Goal: Task Accomplishment & Management: Manage account settings

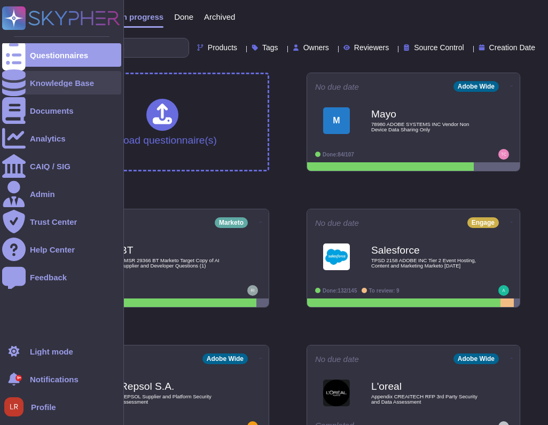
click at [14, 80] on icon at bounding box center [14, 82] width 24 height 27
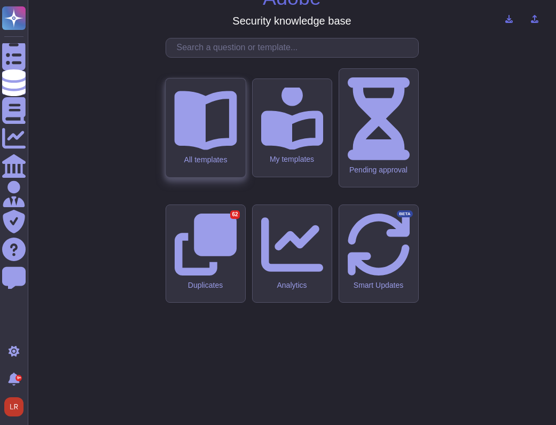
click at [202, 151] on icon at bounding box center [205, 120] width 62 height 59
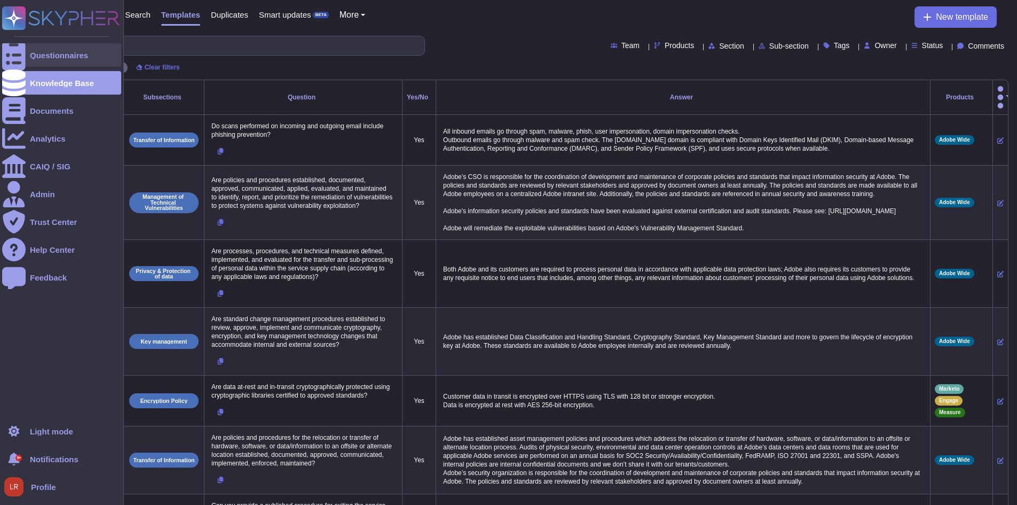
click at [13, 53] on icon at bounding box center [14, 56] width 24 height 32
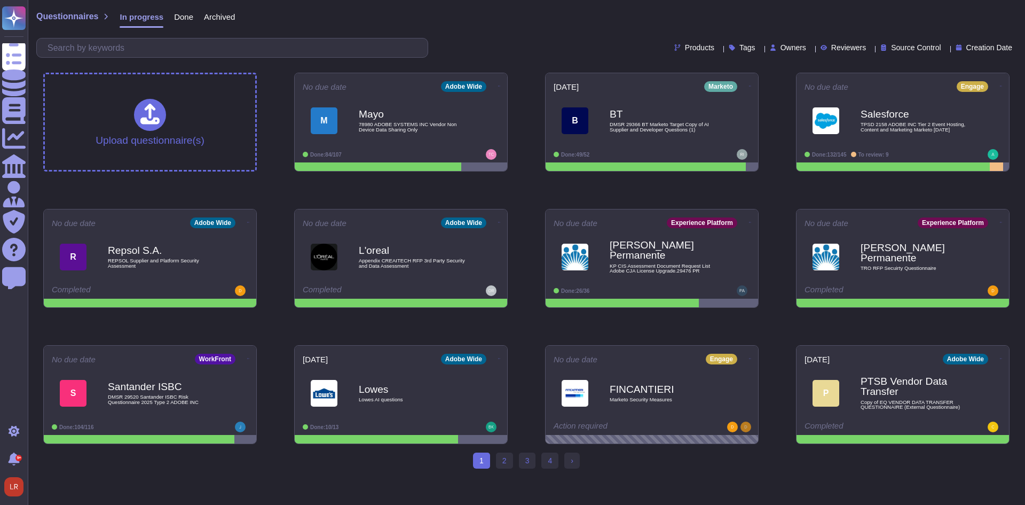
click at [555, 49] on span "Owners" at bounding box center [794, 47] width 26 height 7
type input "[PERSON_NAME]"
click at [555, 107] on div "[PERSON_NAME]" at bounding box center [823, 99] width 107 height 24
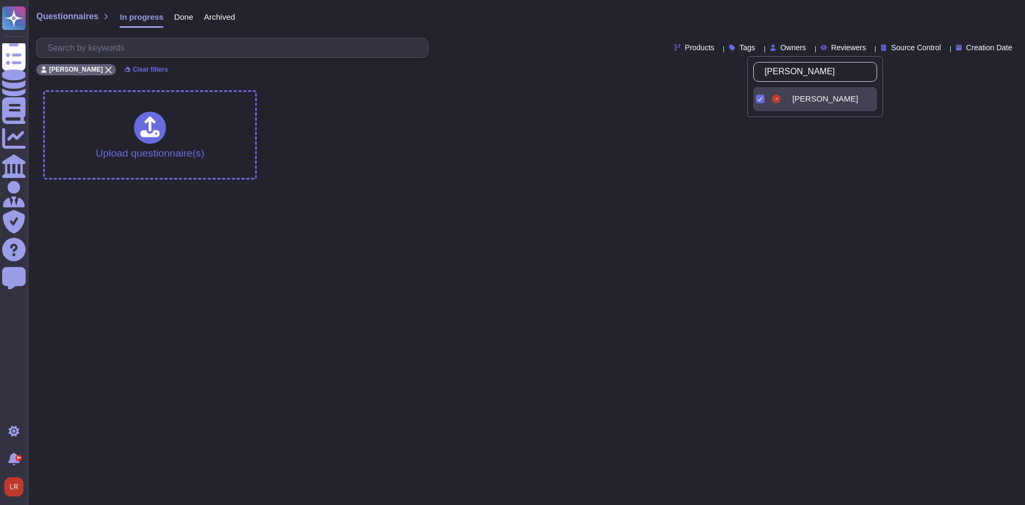
drag, startPoint x: 605, startPoint y: 91, endPoint x: 394, endPoint y: 87, distance: 211.0
click at [555, 92] on div "Upload questionnaire(s)" at bounding box center [527, 135] width 984 height 106
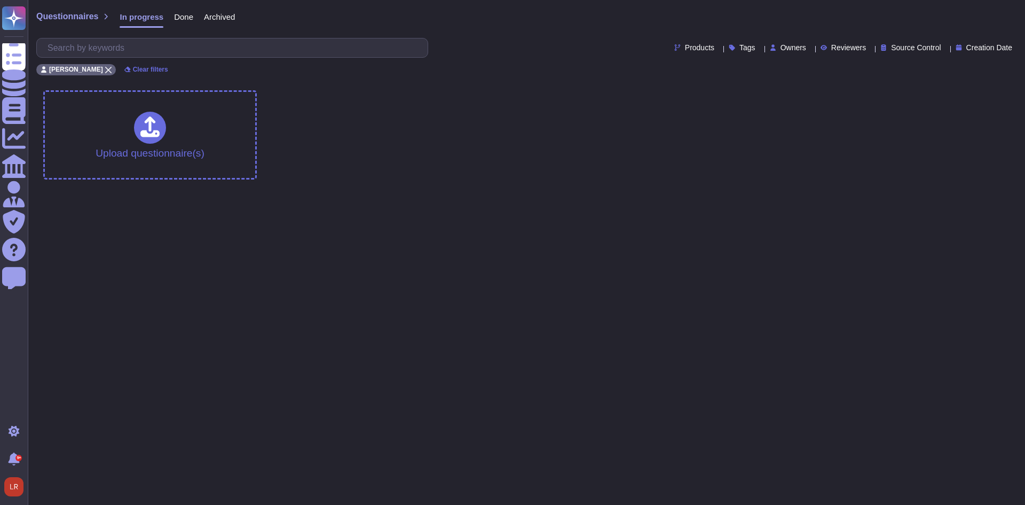
click at [182, 17] on span "Done" at bounding box center [183, 17] width 19 height 8
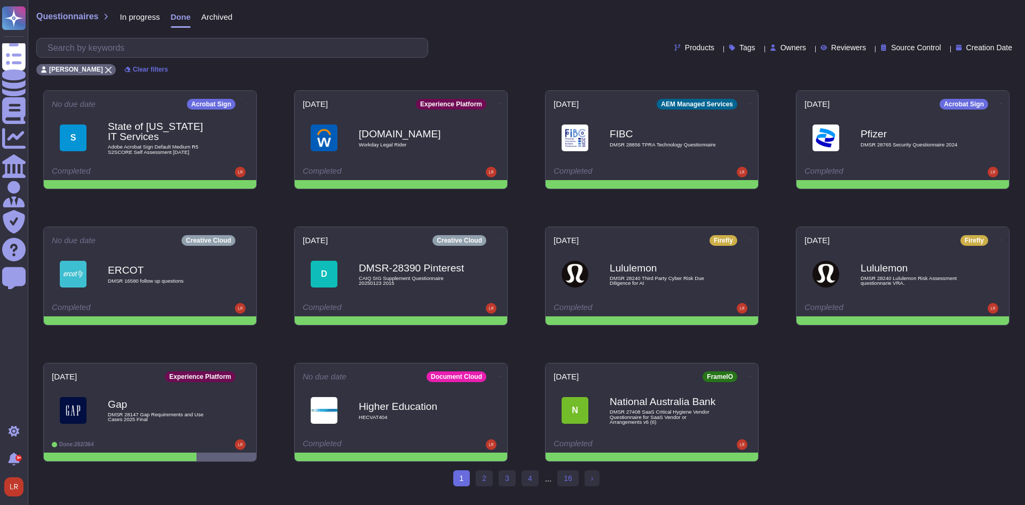
click at [555, 48] on div "Owners" at bounding box center [790, 48] width 41 height 8
click at [555, 33] on div "Questionnaires In progress Done Archived Products Tags Owners Reviewers Source …" at bounding box center [527, 41] width 998 height 82
click at [485, 425] on link "2" at bounding box center [484, 478] width 17 height 16
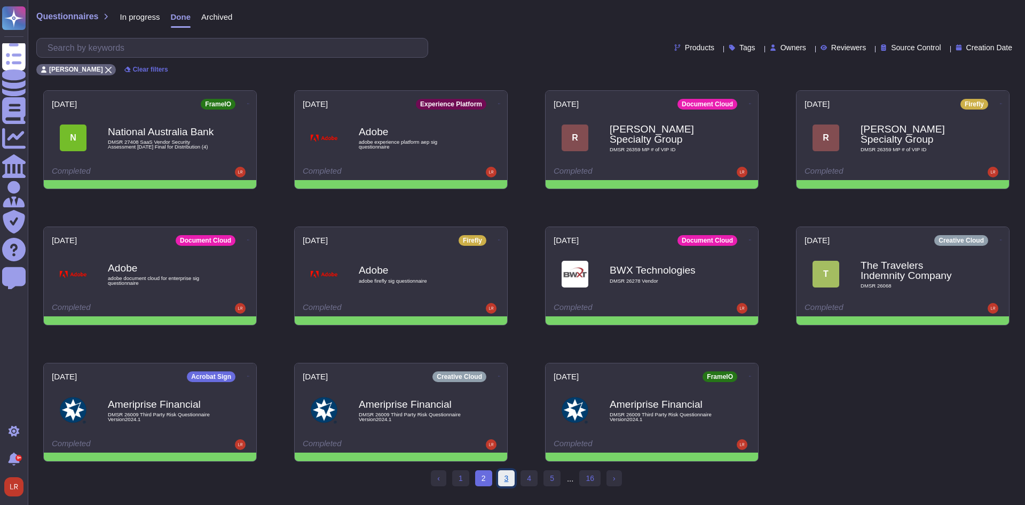
click at [507, 425] on link "3" at bounding box center [506, 478] width 17 height 16
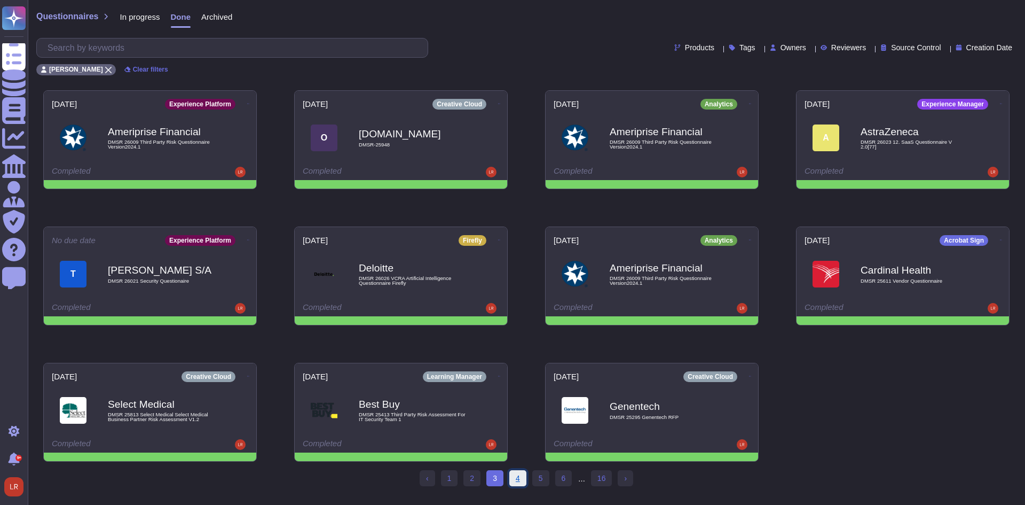
click at [513, 425] on link "4" at bounding box center [518, 478] width 17 height 16
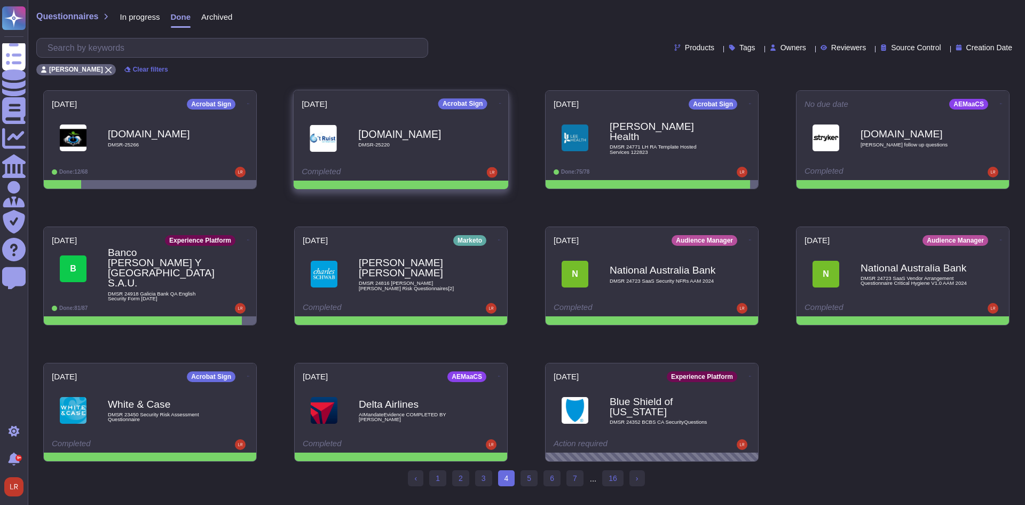
click at [408, 151] on div "[DOMAIN_NAME] DMSR-25220" at bounding box center [412, 137] width 108 height 43
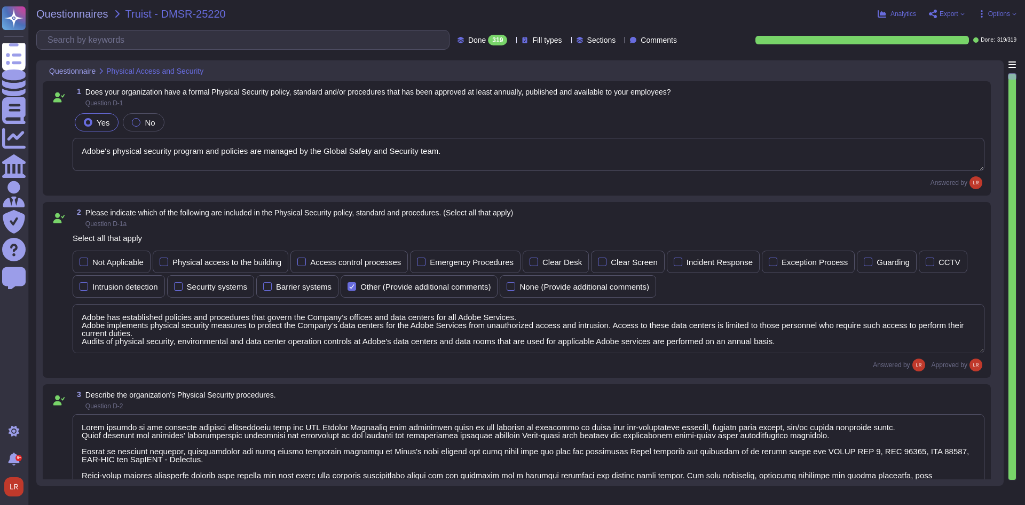
type textarea "Adobe's physical security program and policies are managed by the Global Safety…"
type textarea "Adobe has established policies and procedures that govern the Company’s offices…"
type textarea "Adobe adheres to the physical security requirements from the CCF Control Framew…"
type textarea "Refer to the ISO 270** certifications as policy evidence."
type textarea "Adobe keeps all server equipment, development machines, phone systems, file and…"
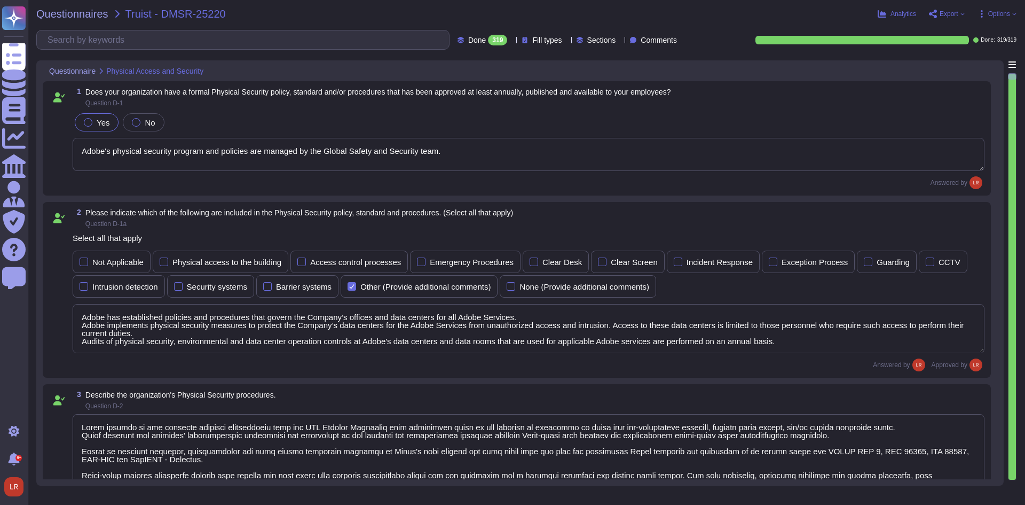
click at [555, 109] on div "1 Does your organization have a formal Physical Security policy, standard and/o…" at bounding box center [517, 138] width 936 height 101
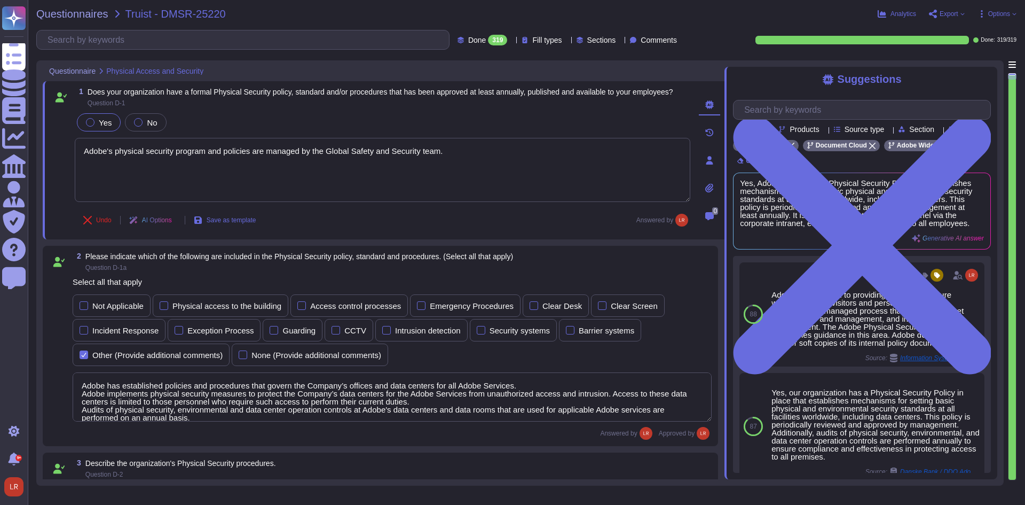
scroll to position [1, 0]
click at [555, 133] on div "Source type" at bounding box center [861, 130] width 55 height 8
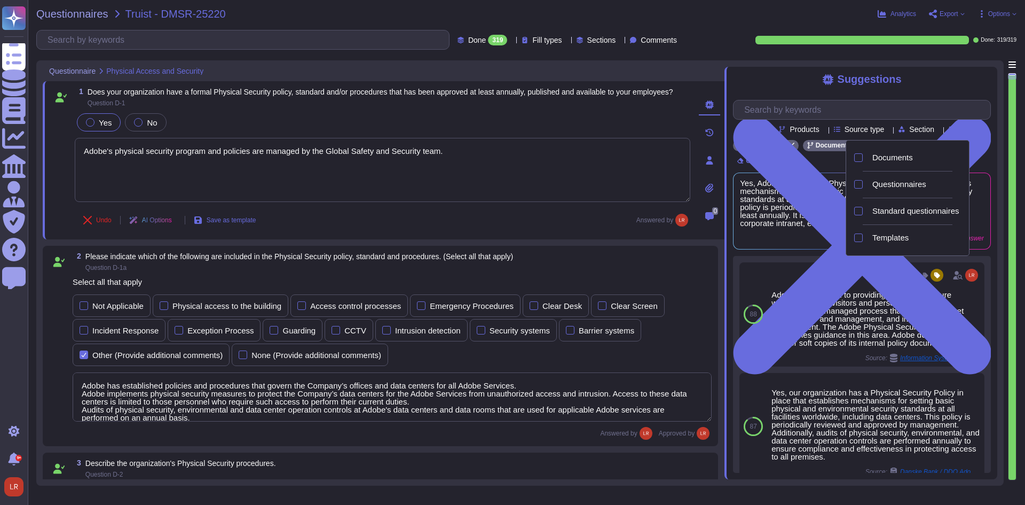
click at [555, 133] on div "Source type" at bounding box center [861, 130] width 55 height 8
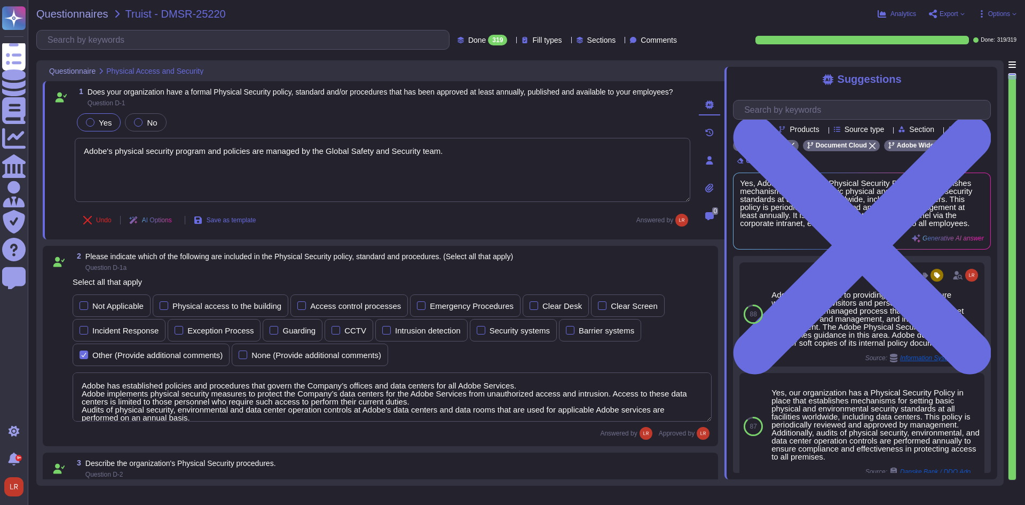
click at [555, 130] on icon at bounding box center [824, 130] width 0 height 0
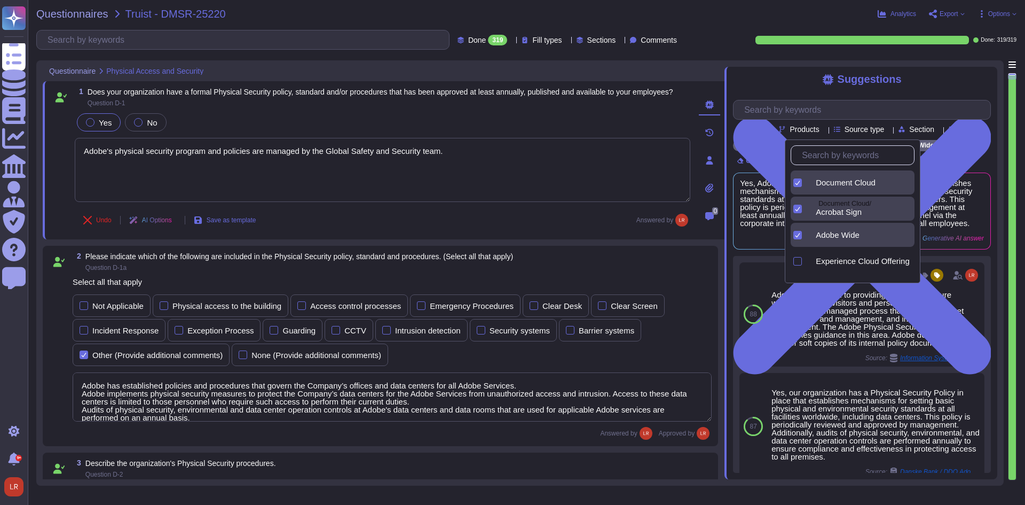
click at [555, 130] on icon at bounding box center [824, 130] width 0 height 0
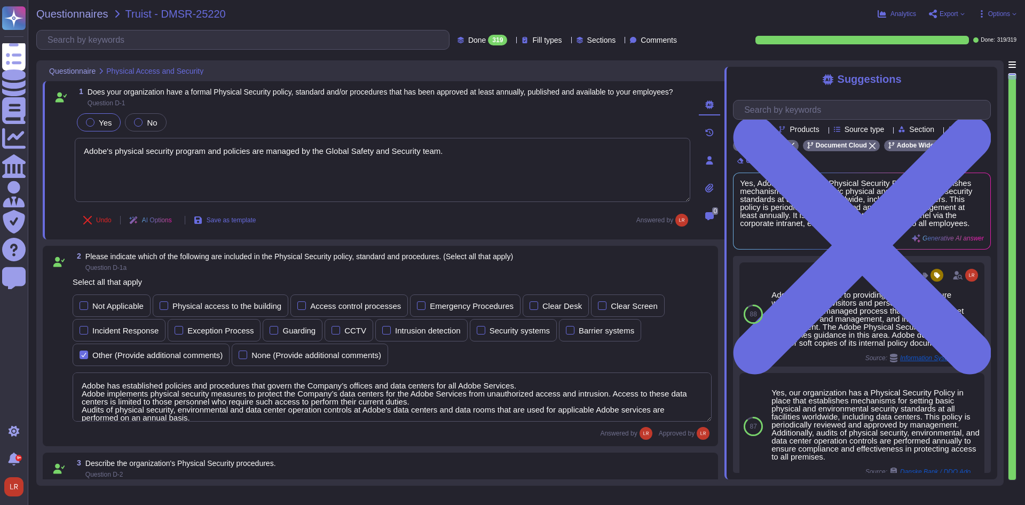
click at [555, 130] on icon at bounding box center [939, 130] width 0 height 0
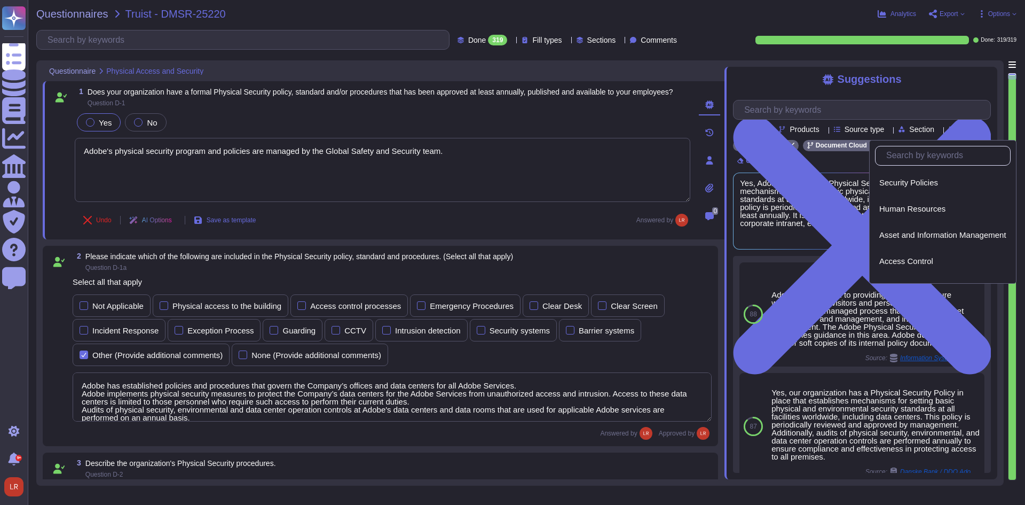
click at [555, 130] on icon at bounding box center [939, 130] width 0 height 0
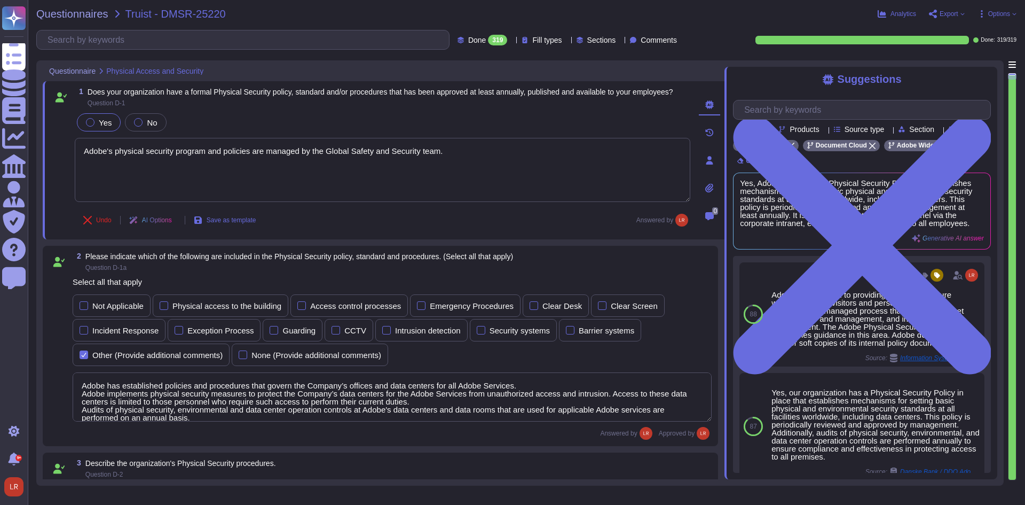
click at [555, 129] on div at bounding box center [769, 129] width 0 height 8
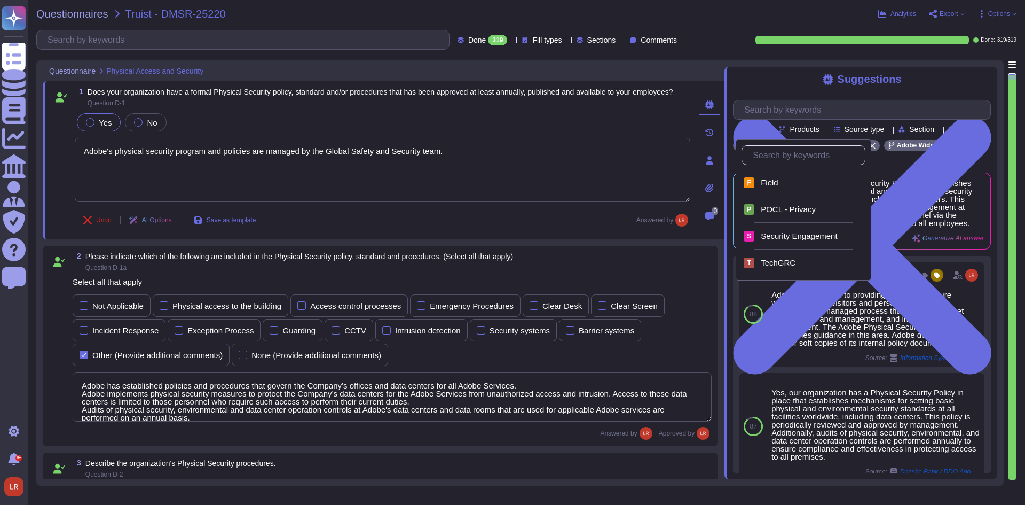
click at [555, 129] on div at bounding box center [769, 129] width 0 height 8
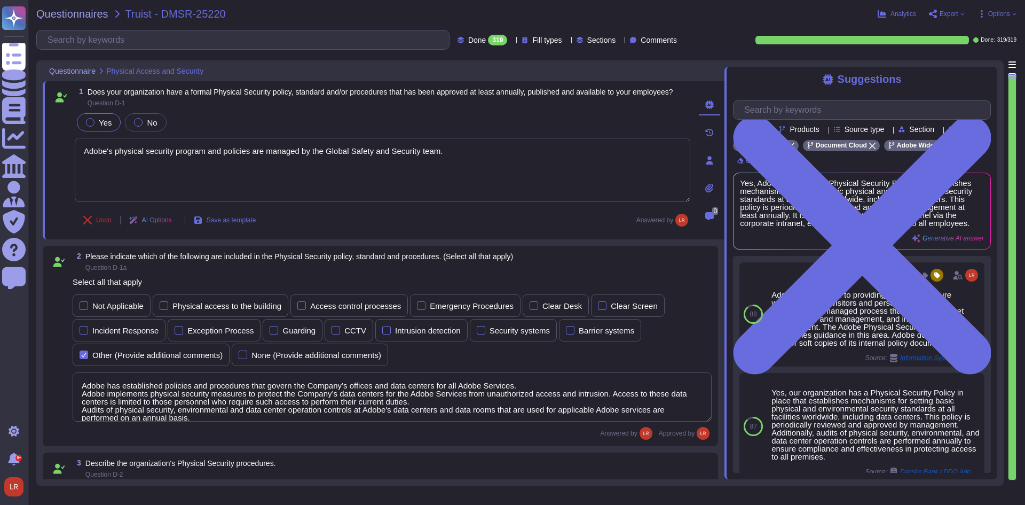
click at [551, 44] on div "Fill types" at bounding box center [544, 40] width 44 height 11
click at [555, 41] on icon at bounding box center [567, 41] width 0 height 0
click at [536, 70] on span "Generative AI" at bounding box center [555, 67] width 49 height 10
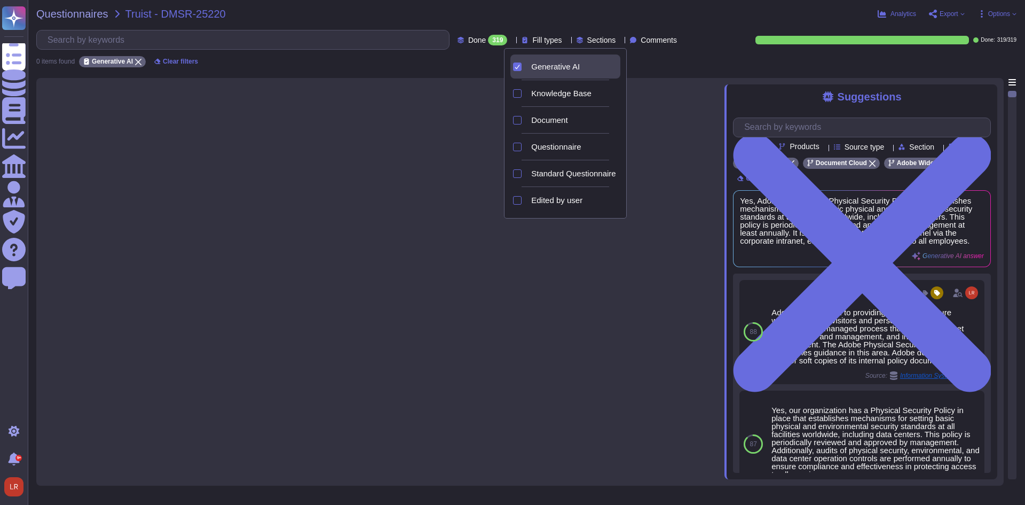
click at [555, 65] on div "0 items found Generative AI Clear filters" at bounding box center [526, 59] width 981 height 18
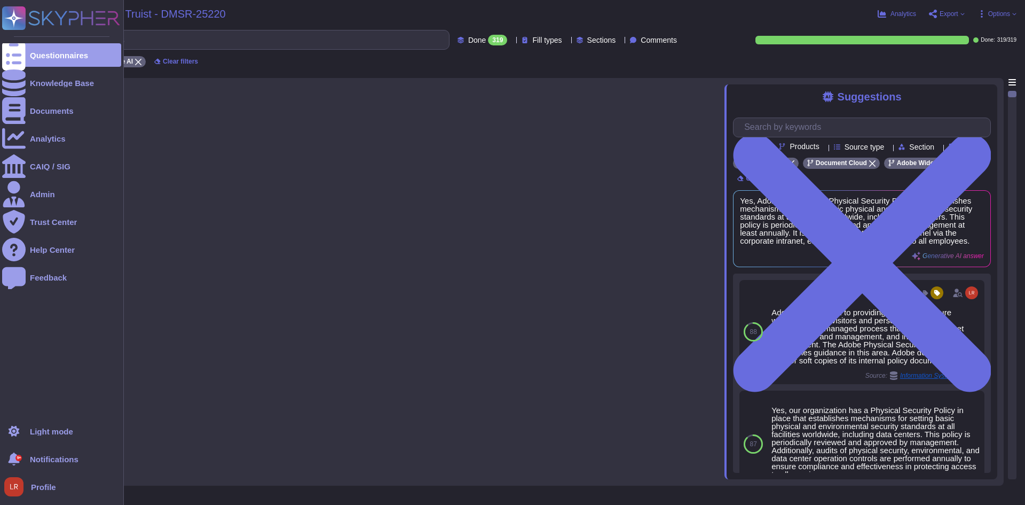
click at [18, 352] on ul "Questionnaires Knowledge Base Documents Analytics CAIQ / SIG Admin Trust Center…" at bounding box center [61, 228] width 119 height 370
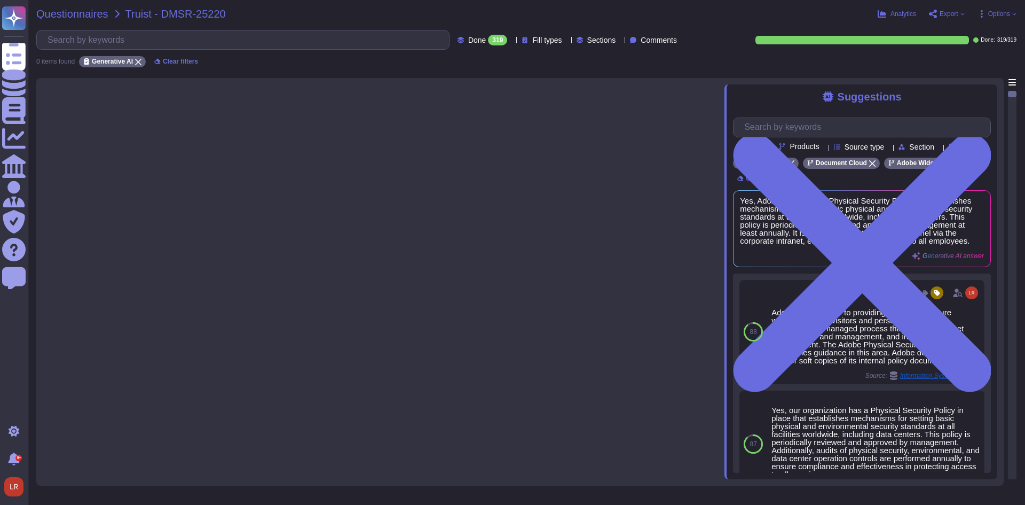
click at [81, 12] on span "Questionnaires" at bounding box center [72, 14] width 72 height 11
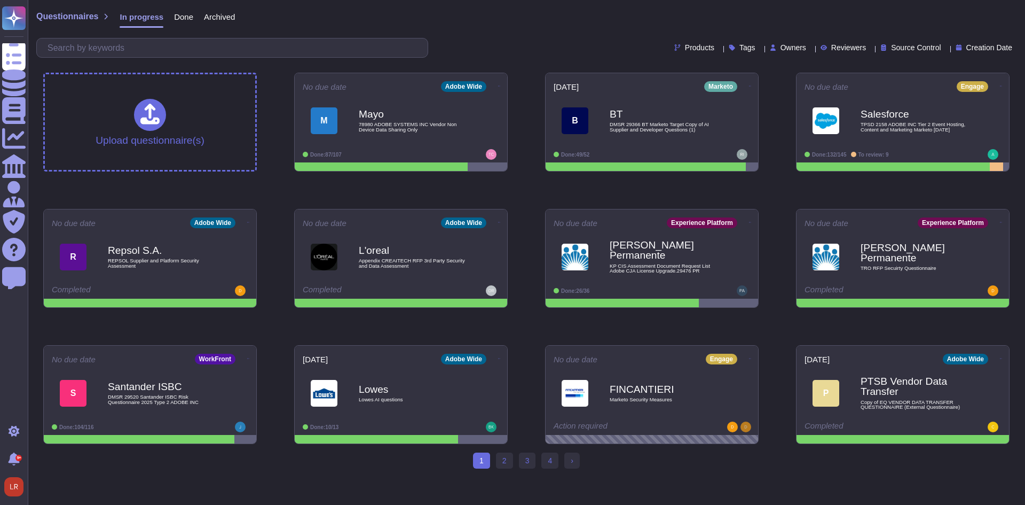
click at [555, 44] on span "Creation Date" at bounding box center [990, 47] width 46 height 7
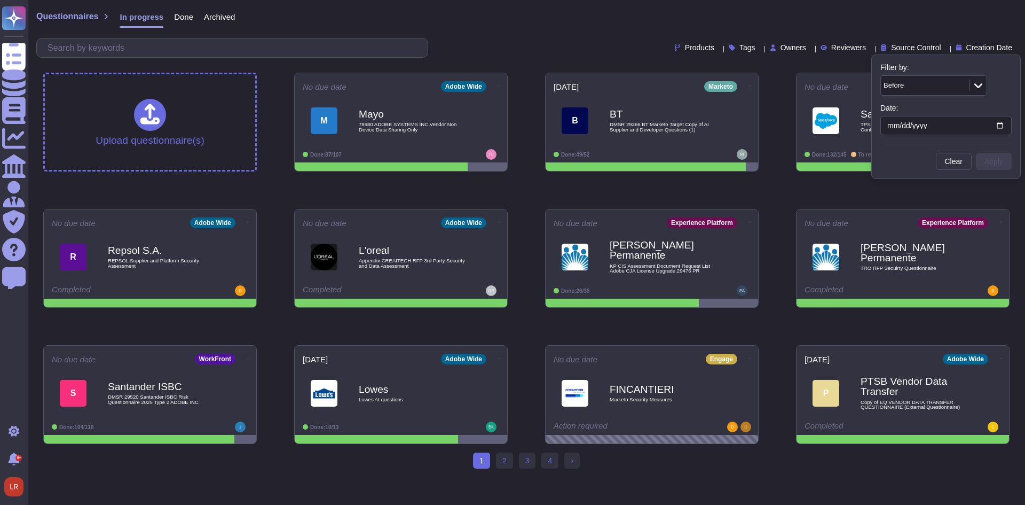
click at [555, 49] on span "Creation Date" at bounding box center [990, 47] width 46 height 7
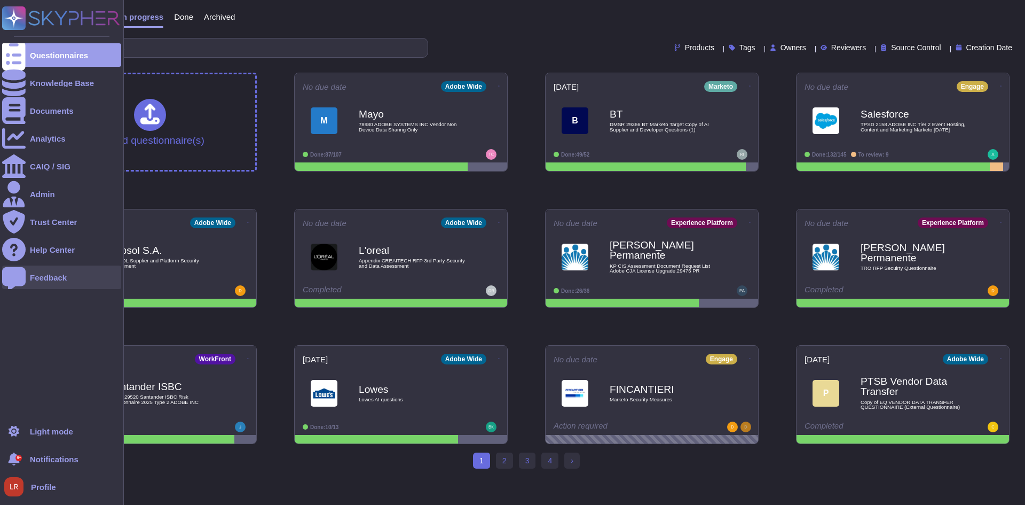
click at [32, 278] on div "Feedback" at bounding box center [48, 277] width 37 height 8
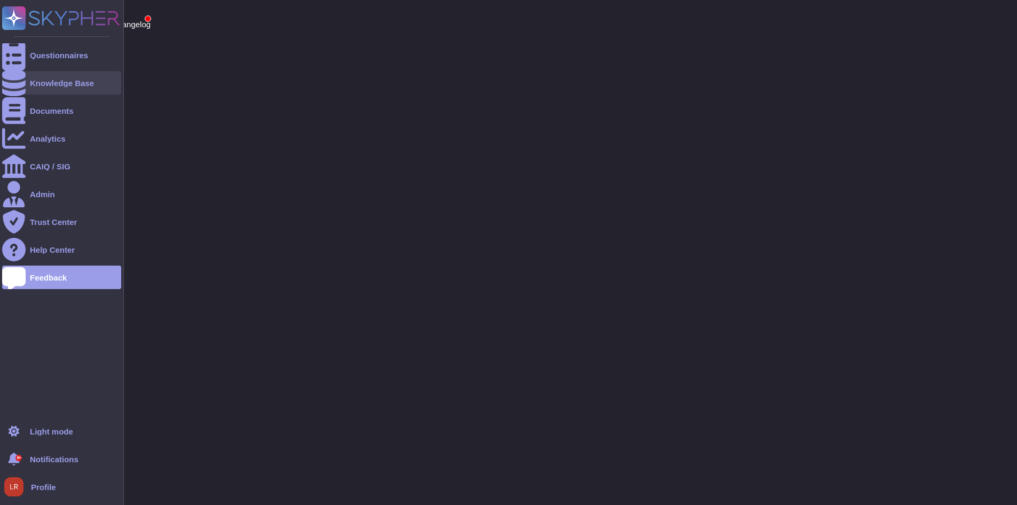
click at [65, 90] on div "Knowledge Base" at bounding box center [61, 83] width 119 height 24
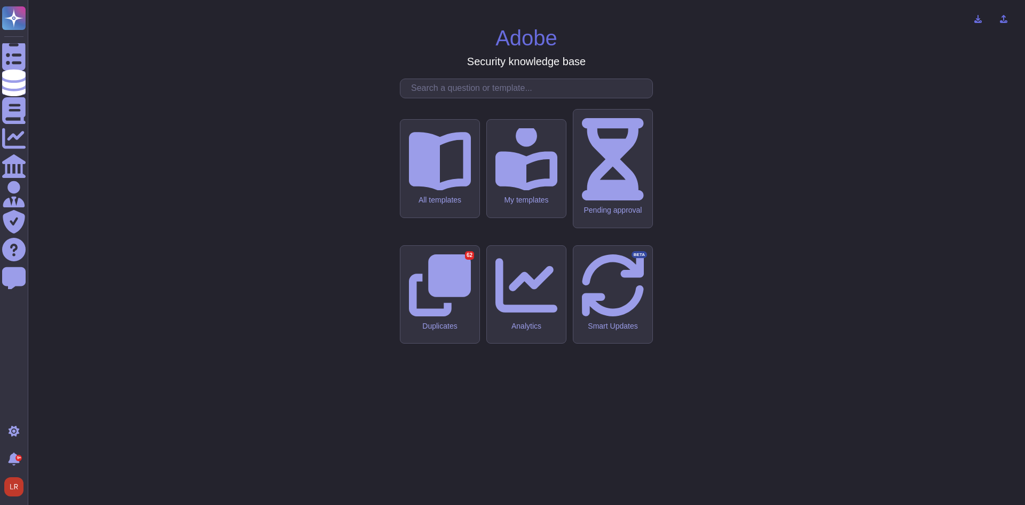
click at [161, 143] on div "Adobe Security knowledge base All templates My templates Pending approval Dupli…" at bounding box center [526, 253] width 981 height 488
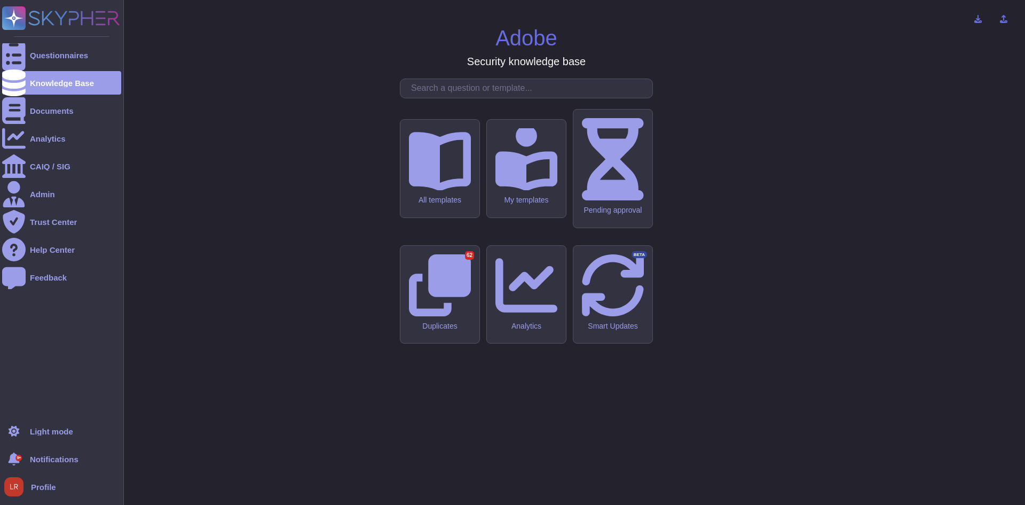
drag, startPoint x: 36, startPoint y: 372, endPoint x: 30, endPoint y: 362, distance: 11.7
click at [36, 372] on ul "Questionnaires Knowledge Base Documents Analytics CAIQ / SIG Admin Trust Center…" at bounding box center [61, 228] width 119 height 370
click at [42, 195] on div "Admin" at bounding box center [42, 194] width 25 height 8
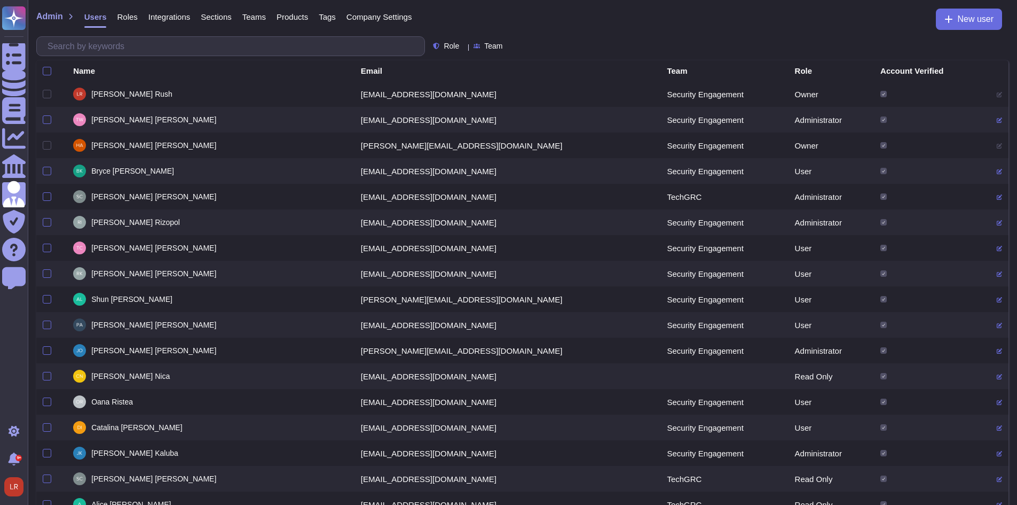
click at [126, 17] on span "Roles" at bounding box center [127, 17] width 20 height 8
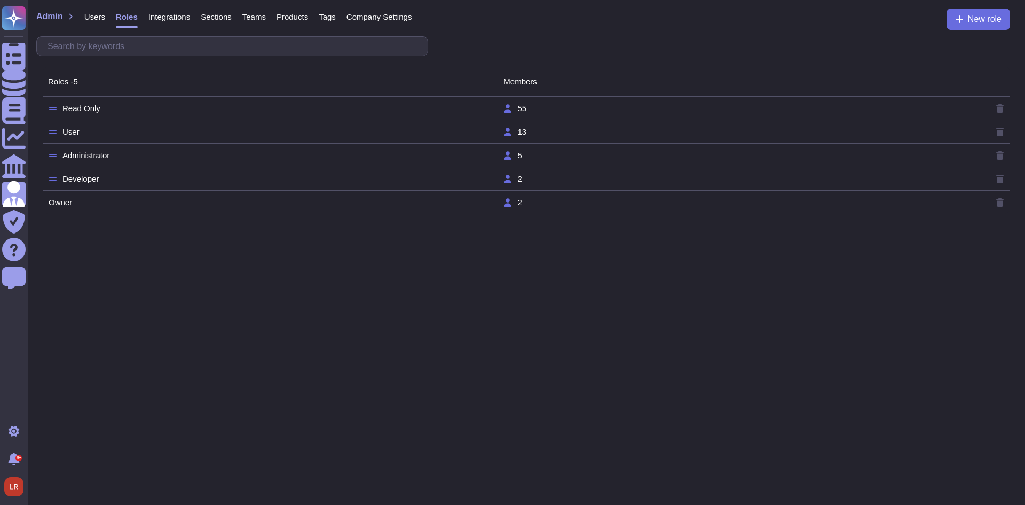
click at [85, 112] on td "Read Only" at bounding box center [275, 109] width 455 height 10
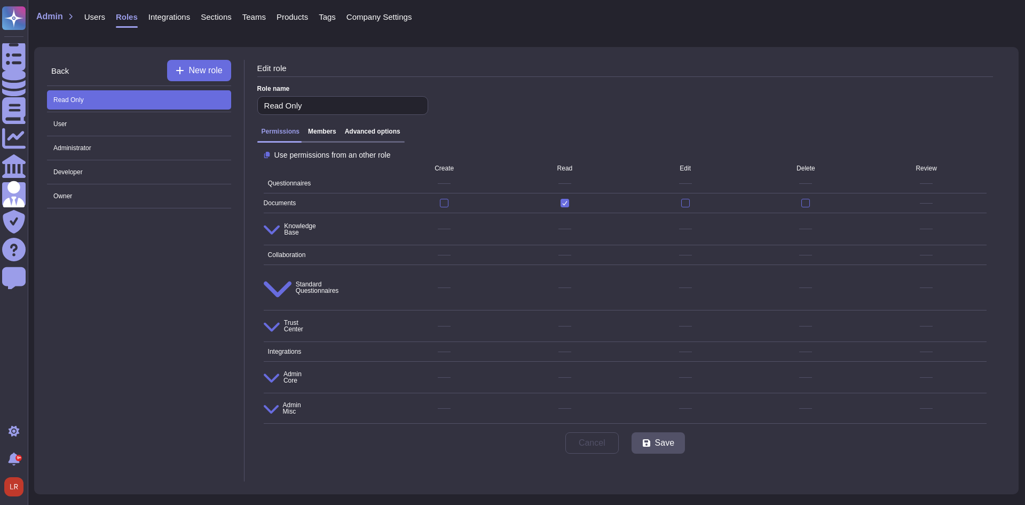
click at [327, 132] on h3 "Members" at bounding box center [322, 131] width 28 height 7
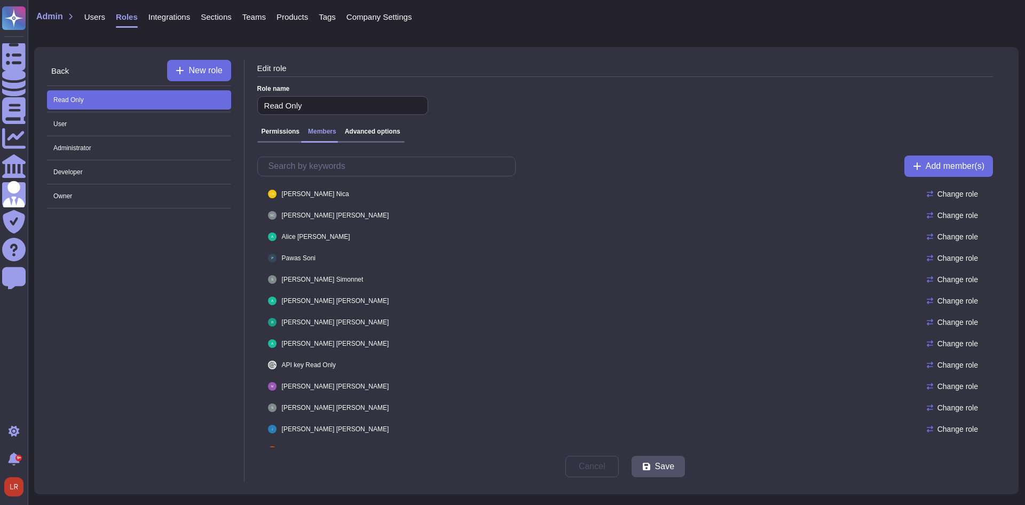
click at [374, 134] on h3 "Advanced options" at bounding box center [373, 131] width 56 height 7
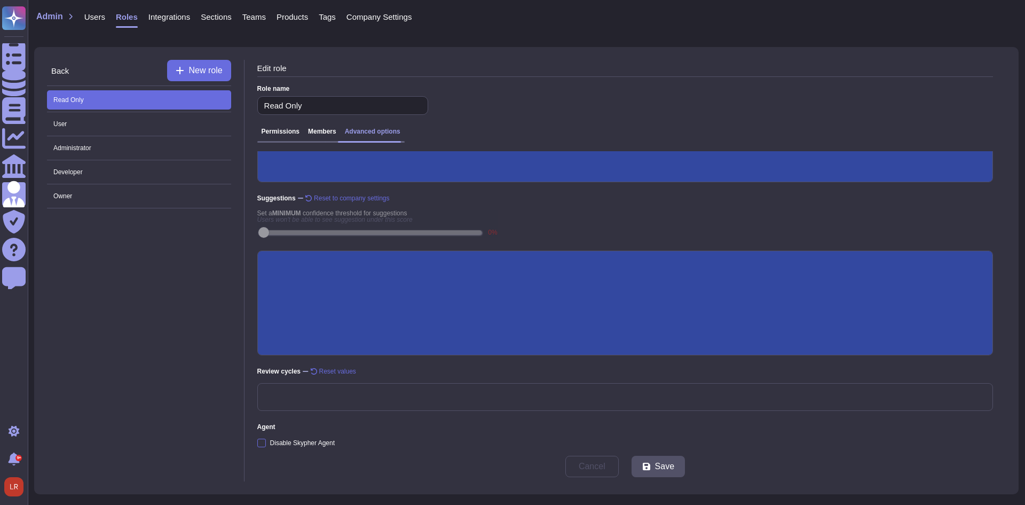
scroll to position [179, 0]
click at [555, 413] on div "Automation Reset to company settings Click to override company settings Set a D…" at bounding box center [625, 299] width 736 height 296
click at [555, 424] on span "Agent" at bounding box center [625, 427] width 736 height 6
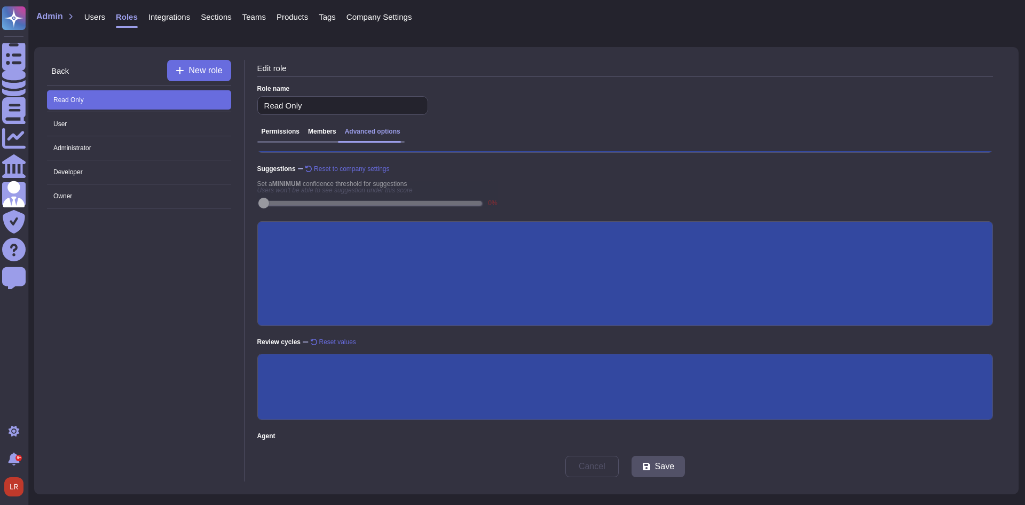
scroll to position [218, 0]
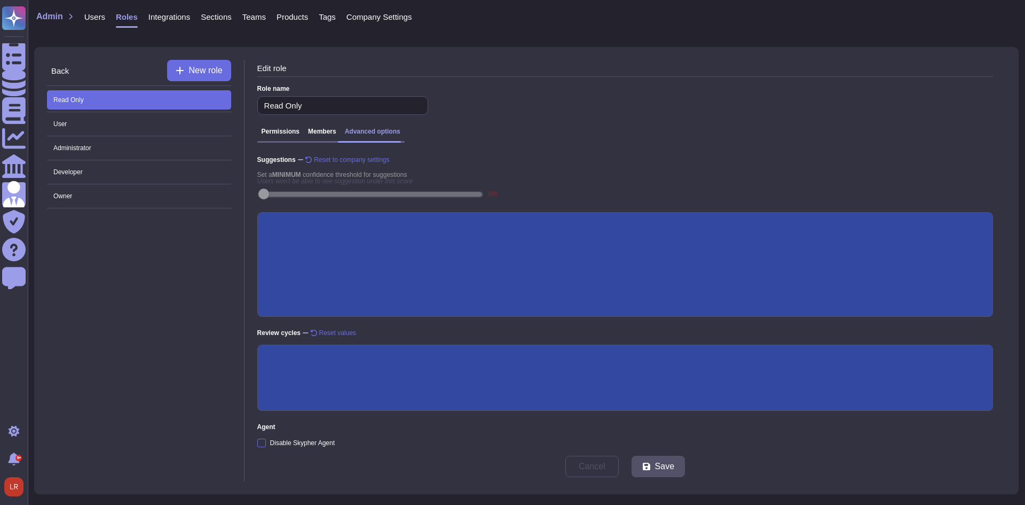
click at [393, 424] on span "Agent" at bounding box center [625, 427] width 736 height 6
click at [393, 318] on div "Automation Reset to company settings Click to override company settings Set a D…" at bounding box center [625, 299] width 736 height 296
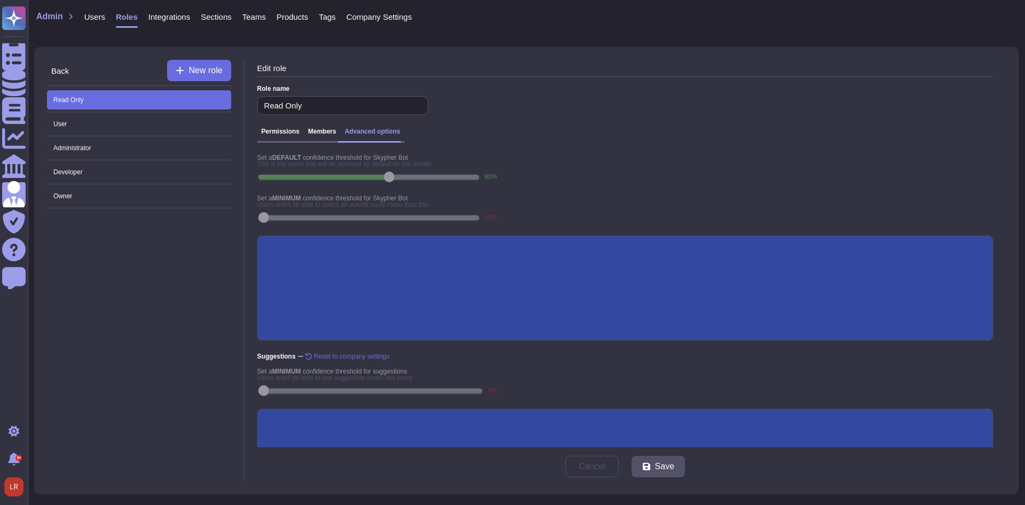
scroll to position [0, 0]
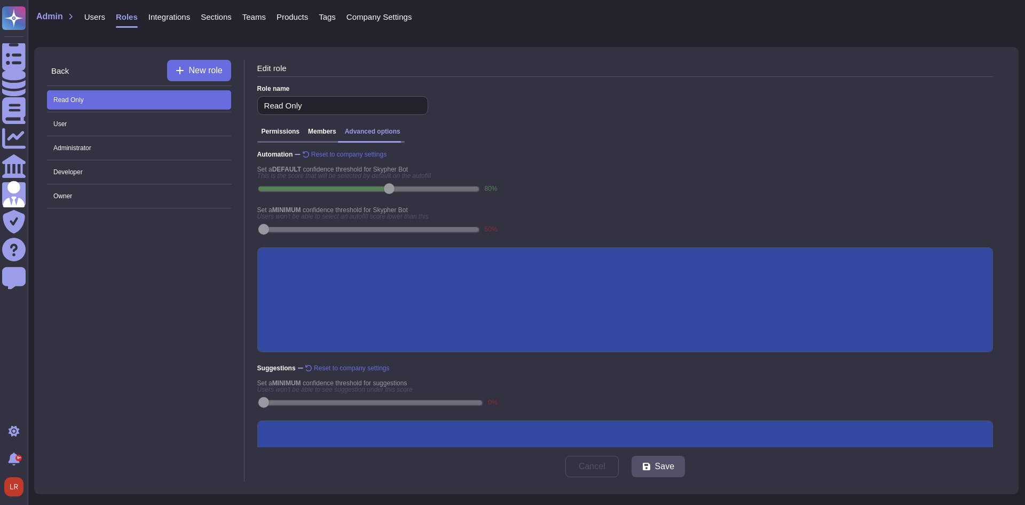
click at [278, 131] on h3 "Permissions" at bounding box center [281, 131] width 38 height 7
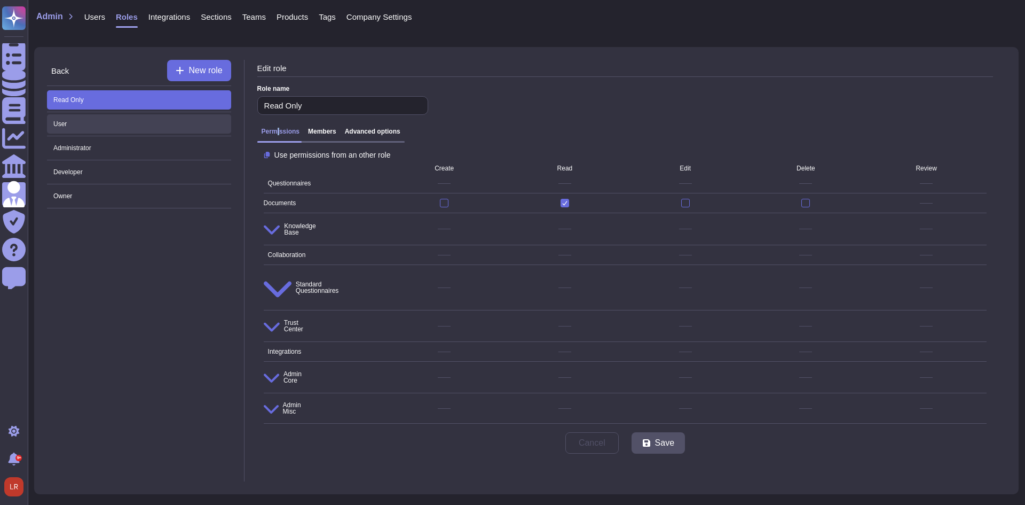
click at [72, 126] on span "User" at bounding box center [139, 123] width 184 height 19
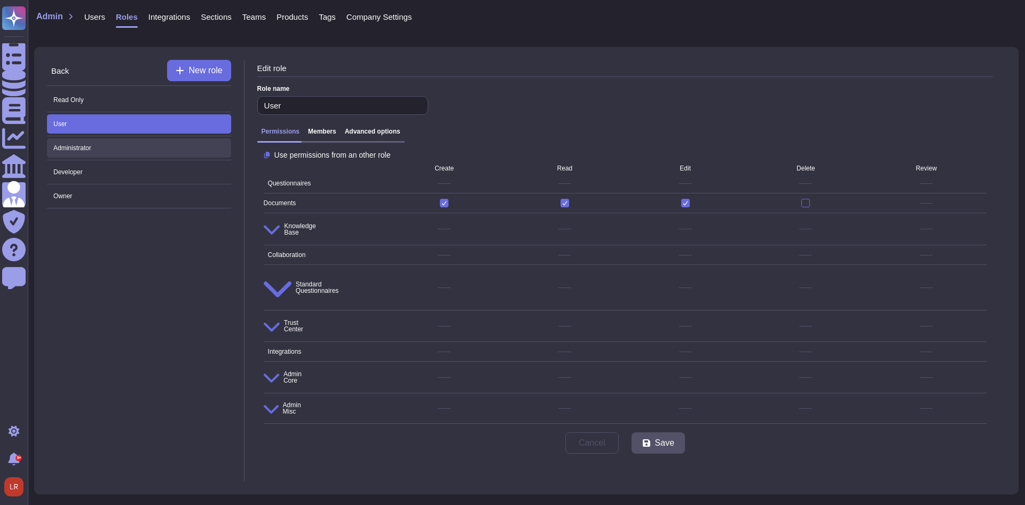
click at [91, 152] on span "Administrator" at bounding box center [139, 147] width 184 height 19
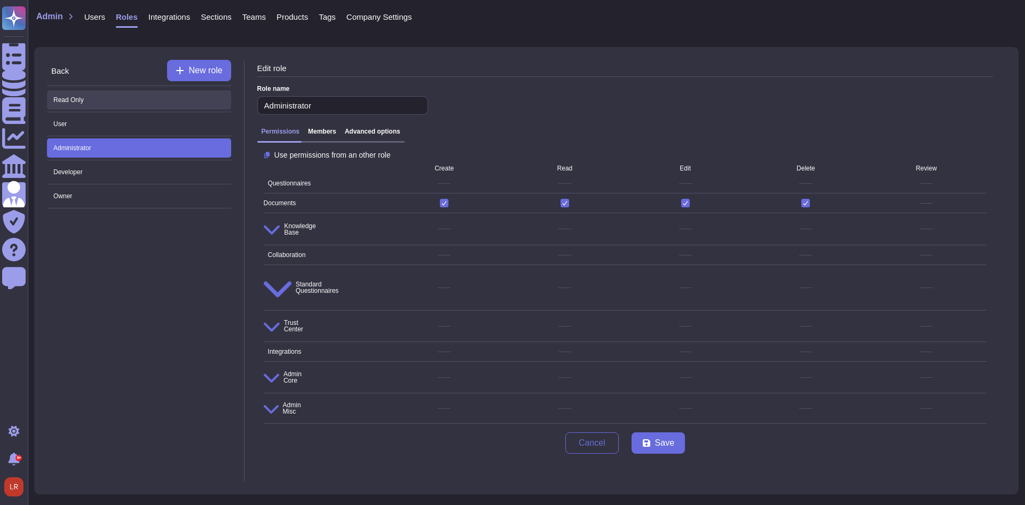
click at [85, 98] on span "Read Only" at bounding box center [139, 99] width 184 height 19
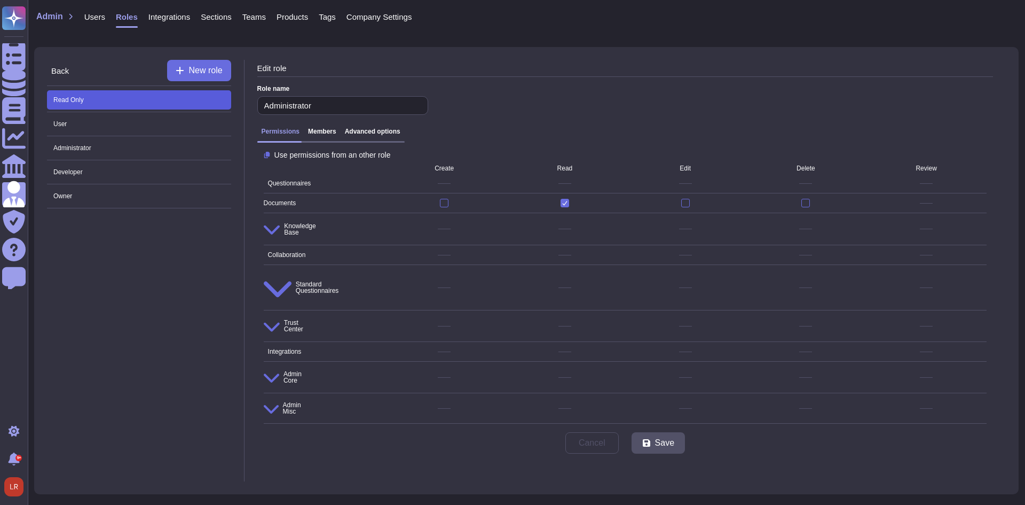
type input "Read Only"
click at [204, 22] on div "Sections" at bounding box center [211, 19] width 42 height 21
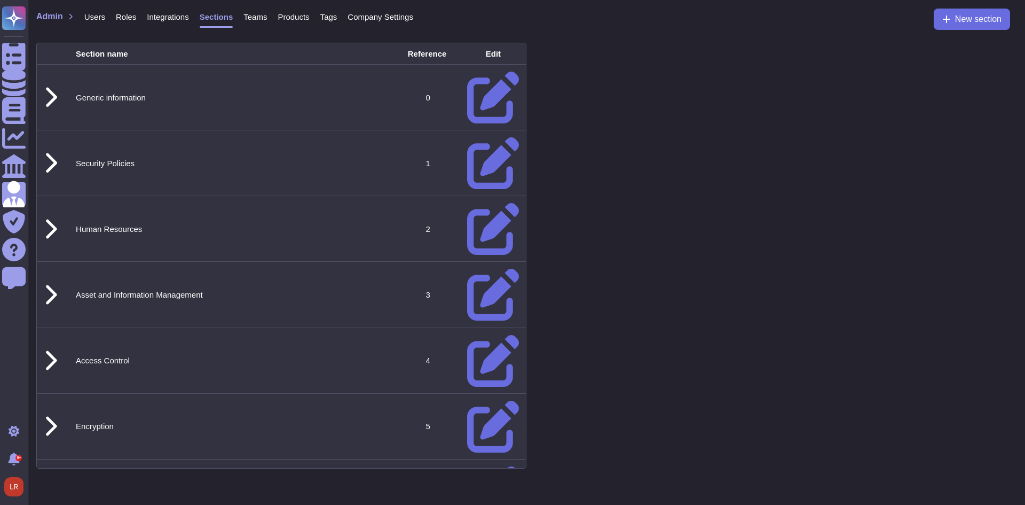
click at [126, 18] on span "Roles" at bounding box center [126, 17] width 20 height 8
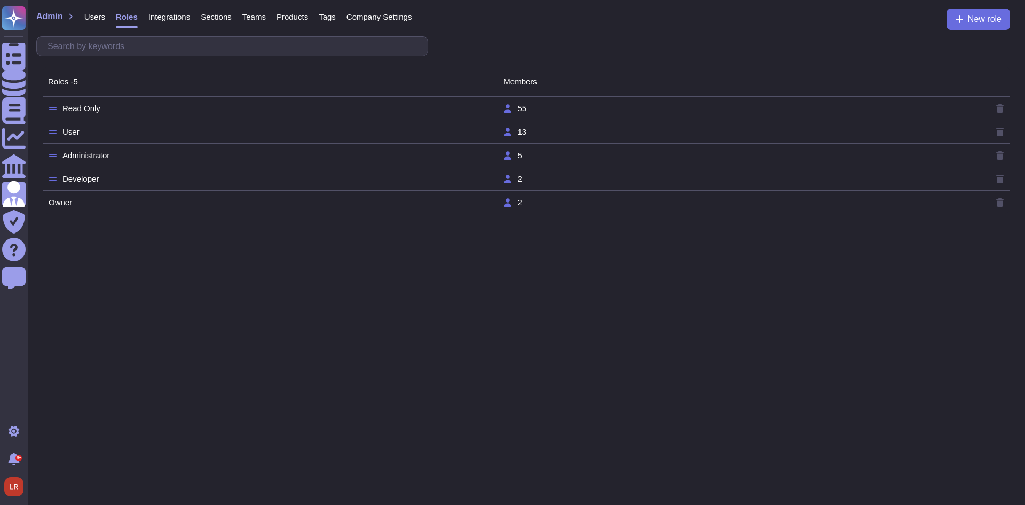
click at [82, 107] on td "Read Only" at bounding box center [275, 109] width 455 height 10
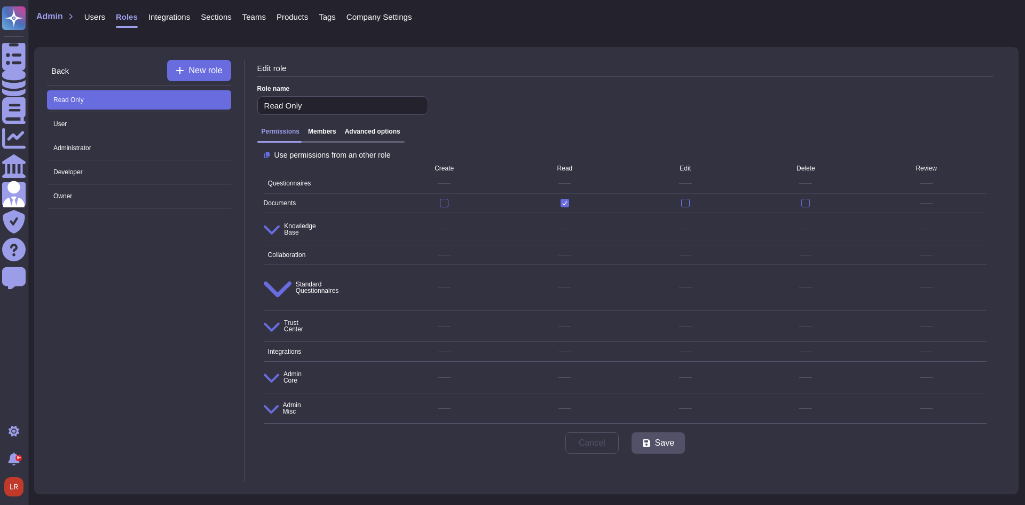
click at [264, 183] on icon at bounding box center [264, 183] width 0 height 0
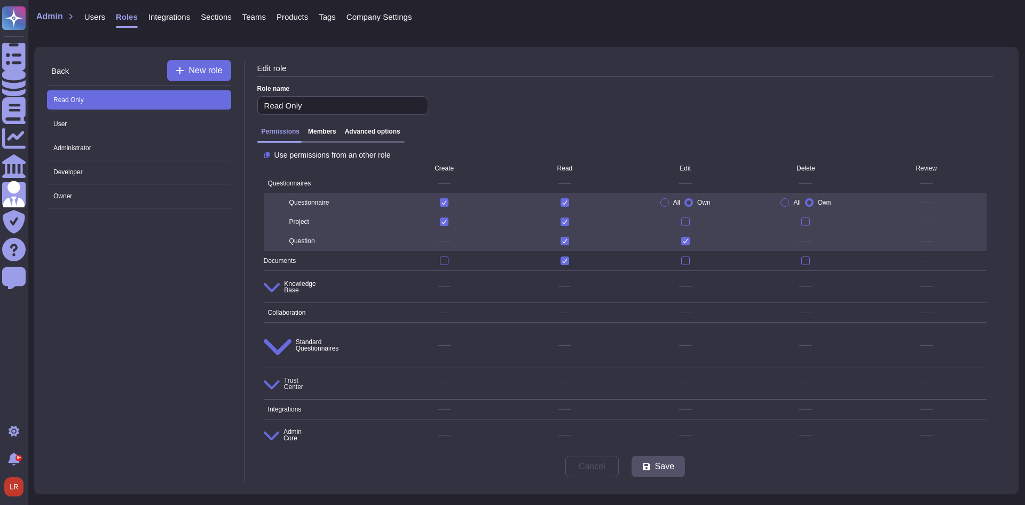
click at [264, 183] on icon at bounding box center [264, 183] width 0 height 0
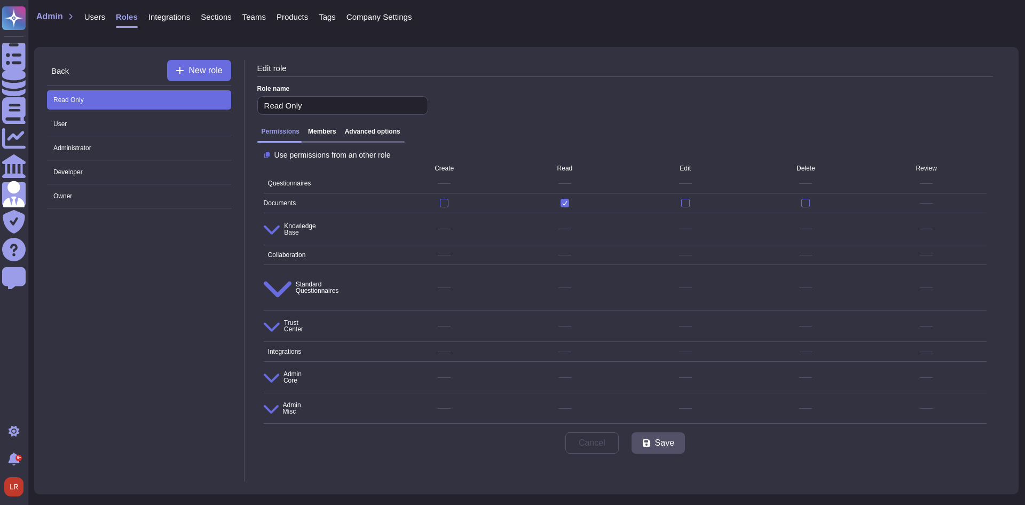
click at [286, 368] on span "Admin Core" at bounding box center [283, 377] width 38 height 18
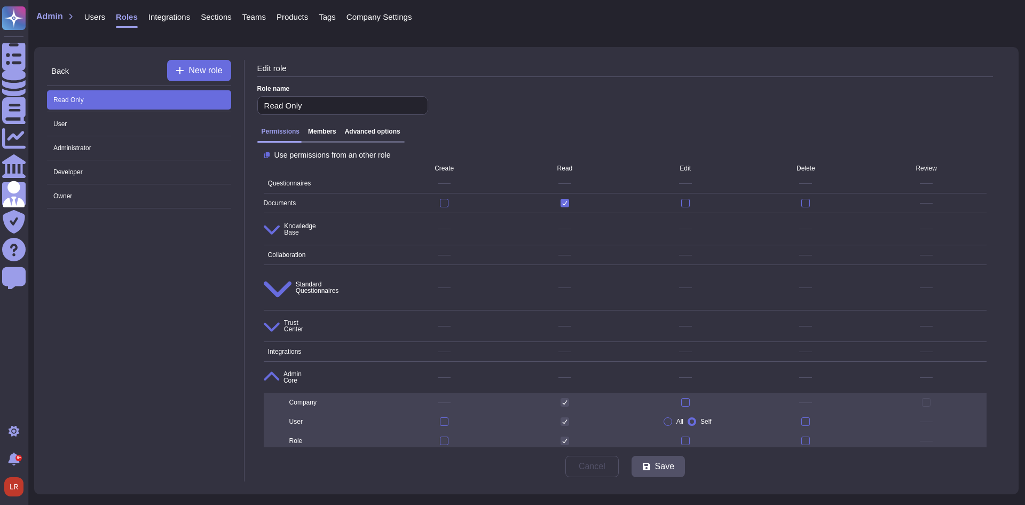
click at [286, 368] on span "Admin Core" at bounding box center [283, 377] width 38 height 18
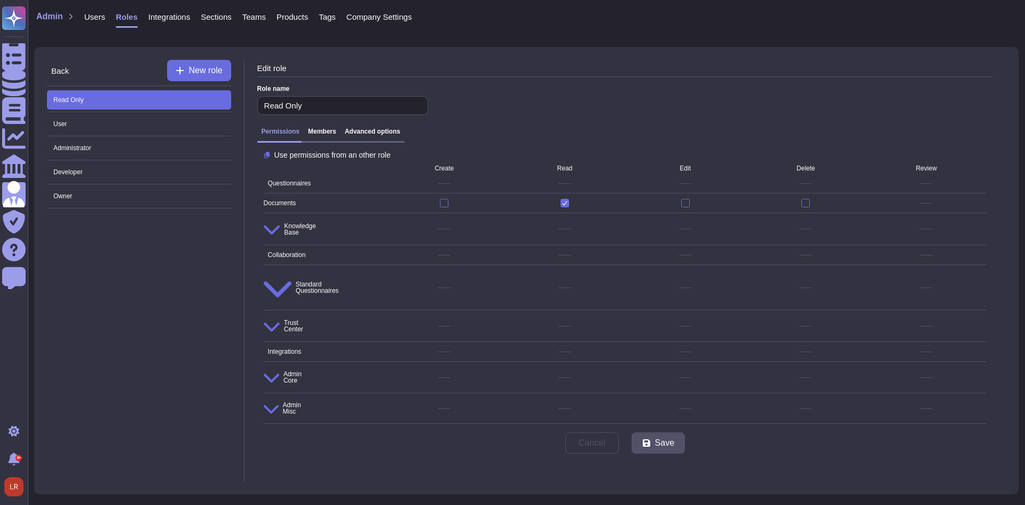
click at [290, 400] on span "Admin Misc" at bounding box center [282, 408] width 37 height 17
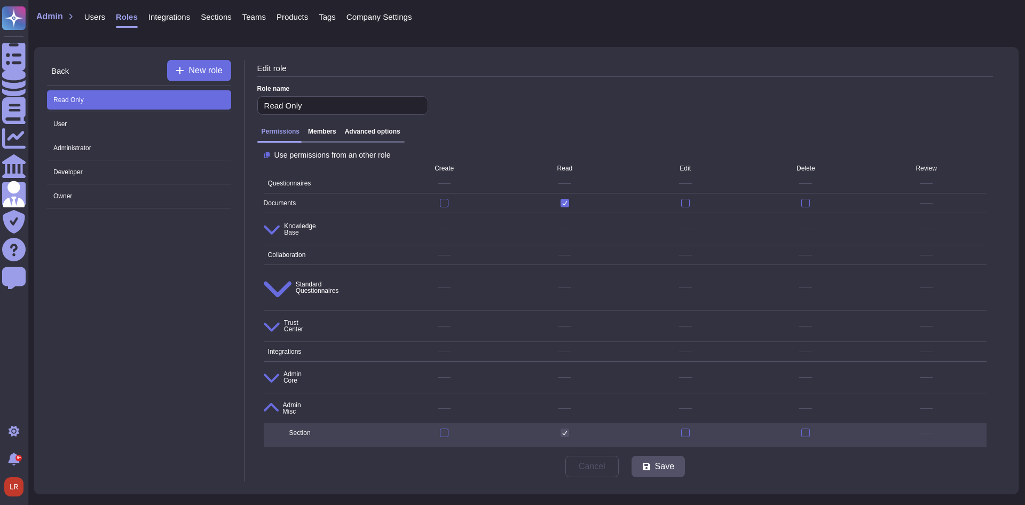
click at [290, 400] on span "Admin Misc" at bounding box center [282, 408] width 37 height 17
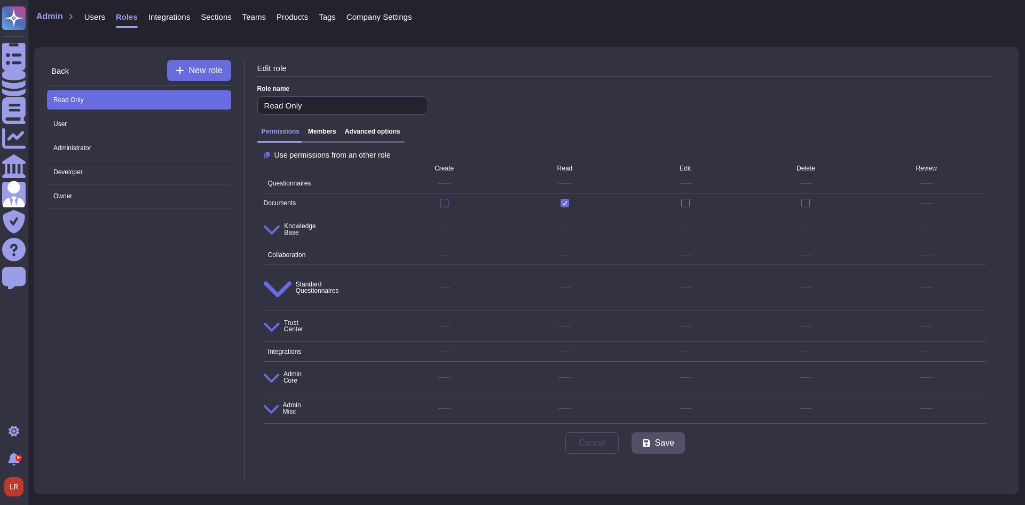
click at [391, 158] on span "Use permissions from an other role" at bounding box center [333, 154] width 116 height 7
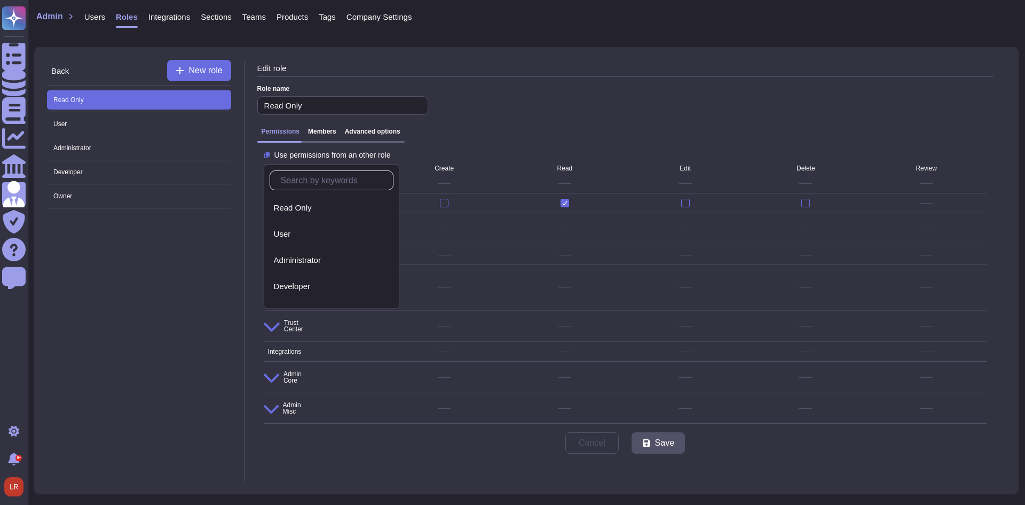
click at [531, 105] on div "Role name Read Only" at bounding box center [625, 100] width 736 height 38
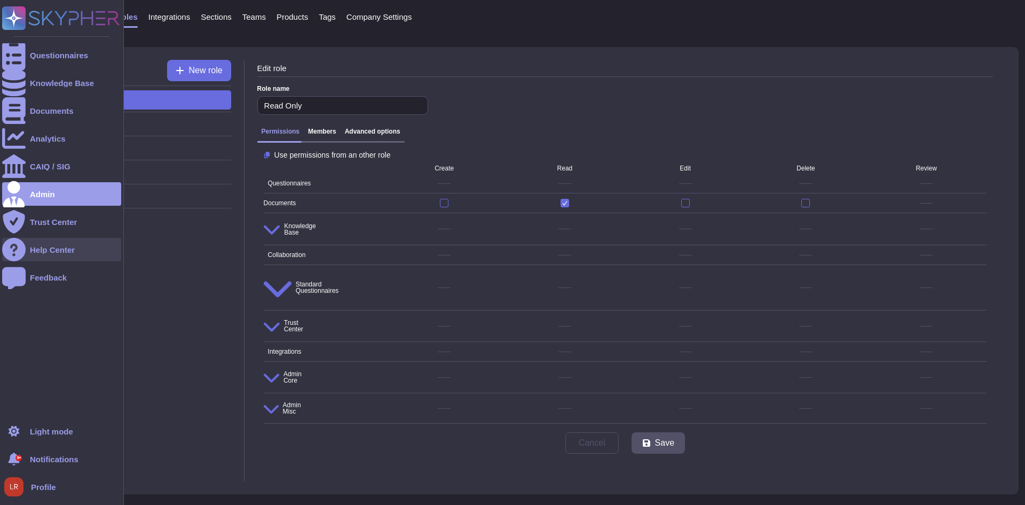
click at [36, 254] on div "Help Center" at bounding box center [61, 250] width 119 height 24
click at [14, 57] on icon at bounding box center [14, 56] width 24 height 32
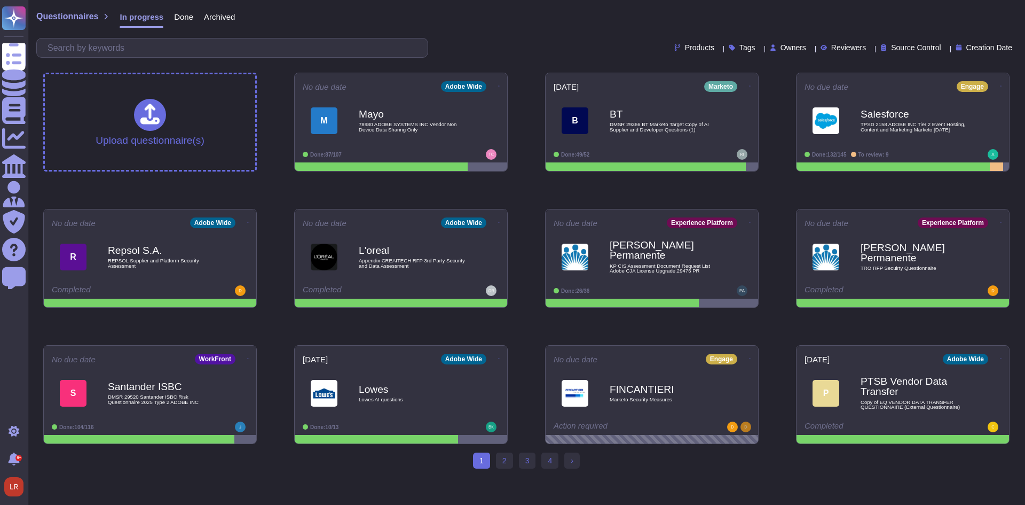
click at [174, 13] on span "Done" at bounding box center [183, 17] width 19 height 8
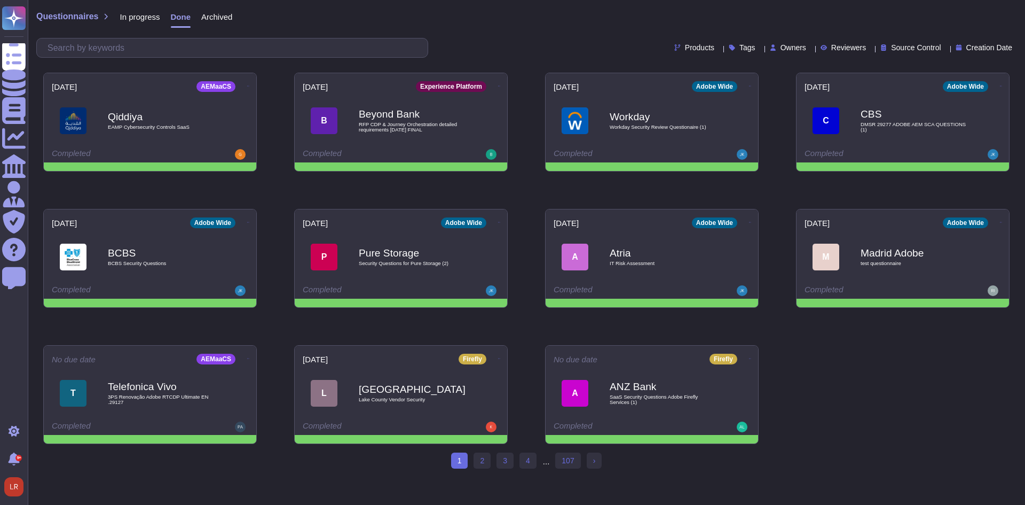
click at [422, 184] on div "[DATE] AEMaaCS Qiddiya EAMP Cybersecurity Controls SaaS Completed [DATE] Experi…" at bounding box center [527, 258] width 984 height 388
click at [451, 122] on span "RFP CDP & Journey Orchestration detailed requirements [DATE] FINAL" at bounding box center [412, 127] width 108 height 10
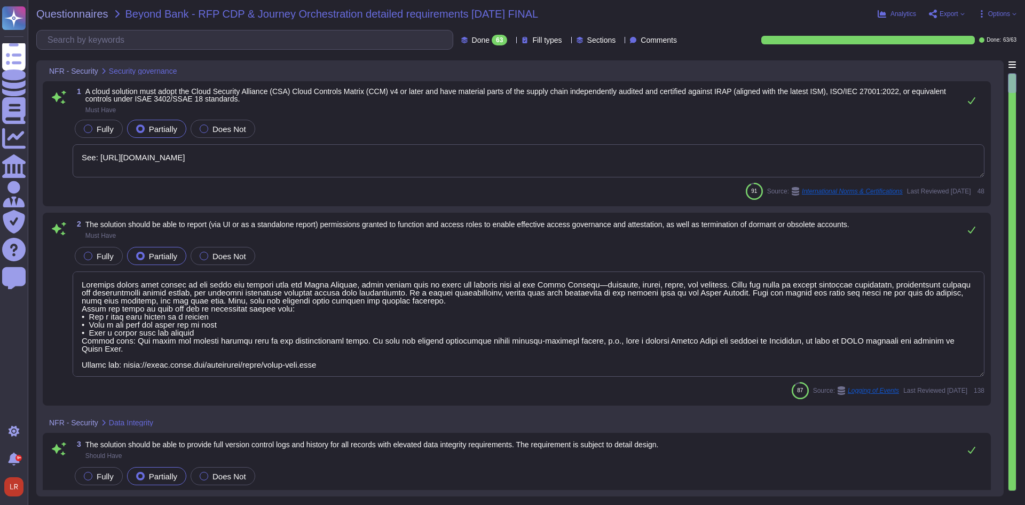
type textarea "See: [URL][DOMAIN_NAME]"
type textarea "Loremips dolors amet consec ad eli seddo eiu tempori utla etd Magna Aliquae, ad…"
type textarea "Logs are archived within SIEM (Security Incident and Event Management), or log …"
type textarea "Adobe implements patch management on production and critical systems hosting em…"
click at [82, 13] on span "Questionnaires" at bounding box center [72, 14] width 72 height 11
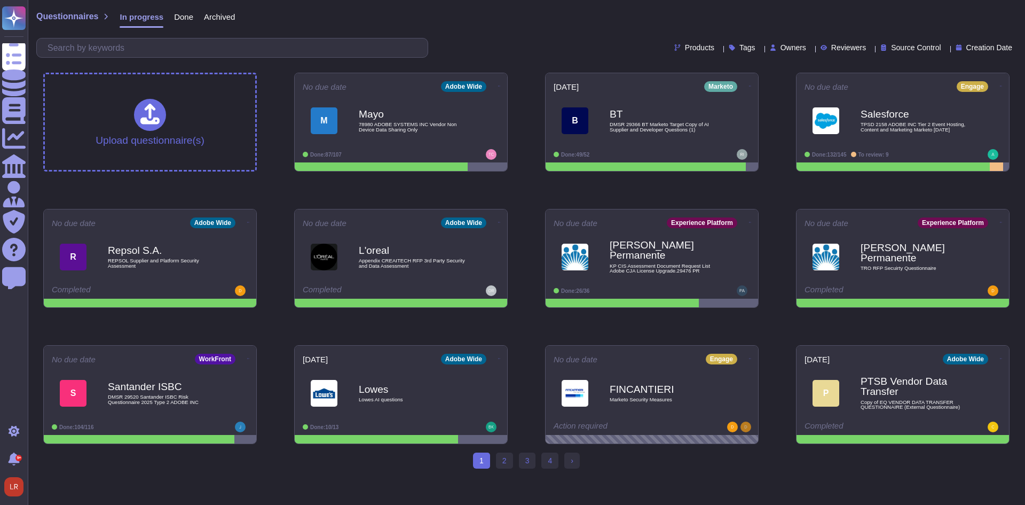
click at [179, 15] on span "Done" at bounding box center [183, 17] width 19 height 8
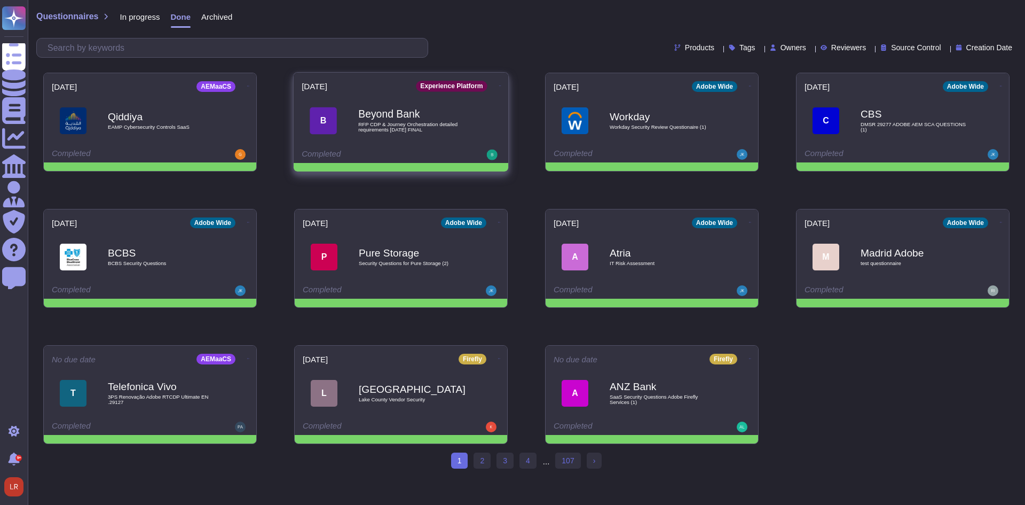
click at [499, 84] on icon at bounding box center [500, 85] width 2 height 3
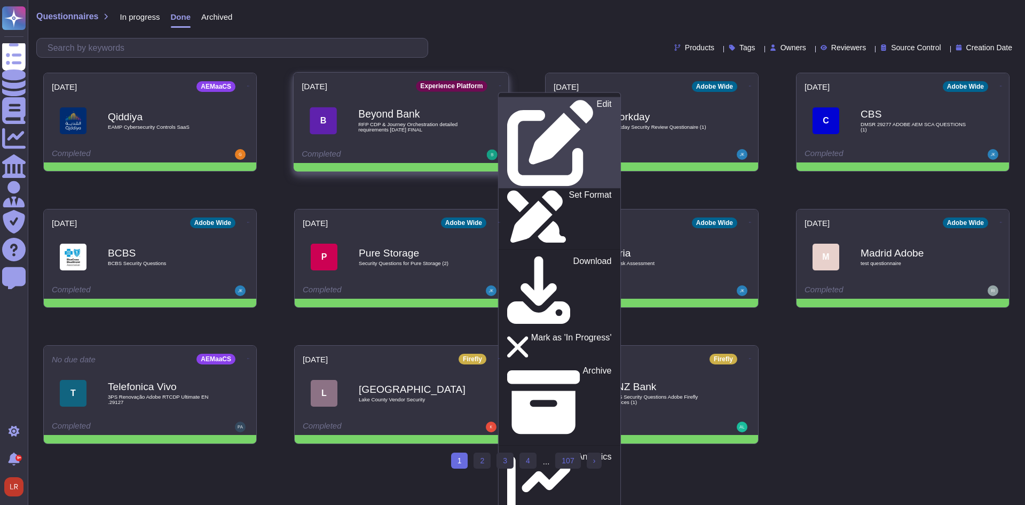
click at [507, 101] on icon at bounding box center [550, 143] width 86 height 86
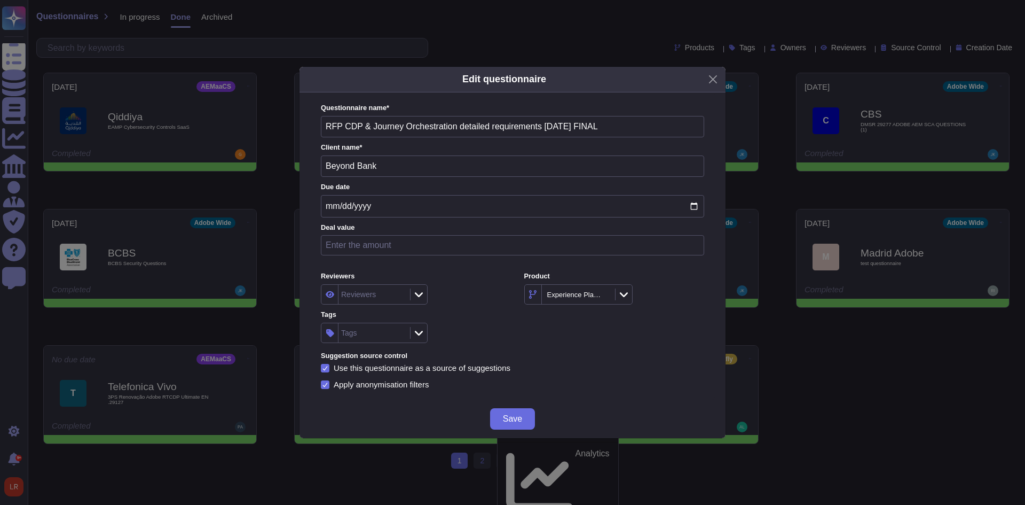
drag, startPoint x: 410, startPoint y: 383, endPoint x: 273, endPoint y: 377, distance: 136.9
click at [362, 383] on div "Apply anonymisation filters" at bounding box center [382, 384] width 97 height 8
click at [0, 0] on input "Apply anonymisation filters" at bounding box center [0, 0] width 0 height 0
click at [555, 81] on button "Close" at bounding box center [713, 79] width 17 height 17
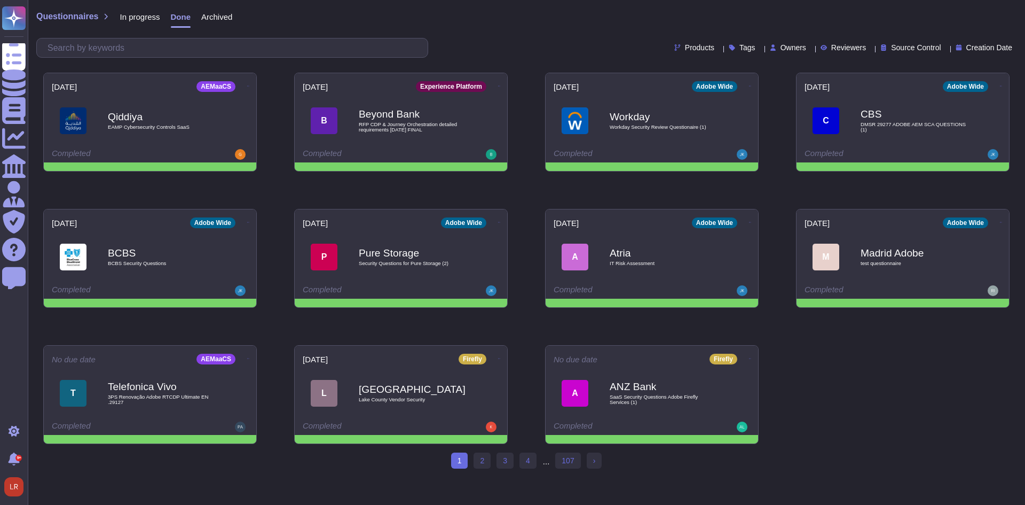
click at [135, 17] on span "In progress" at bounding box center [140, 17] width 40 height 8
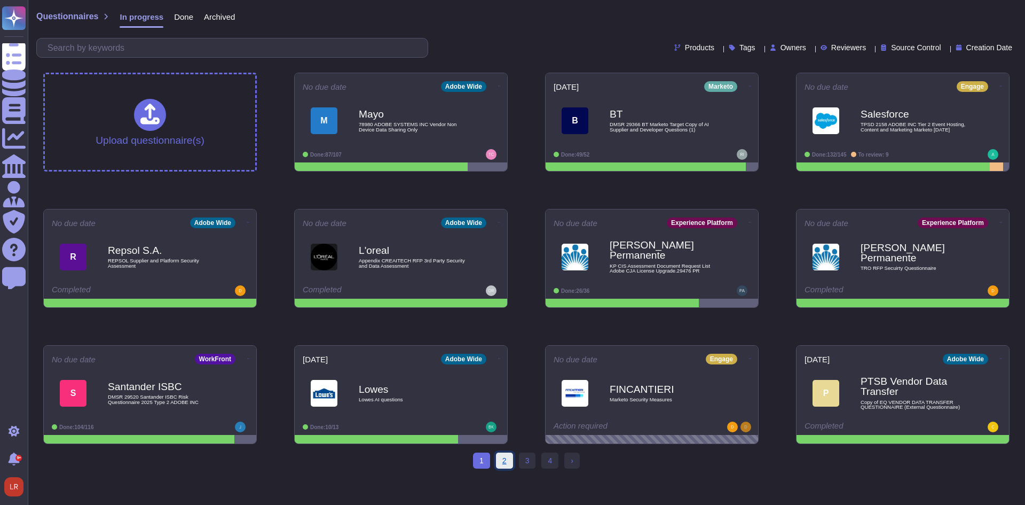
click at [500, 425] on link "2" at bounding box center [504, 460] width 17 height 16
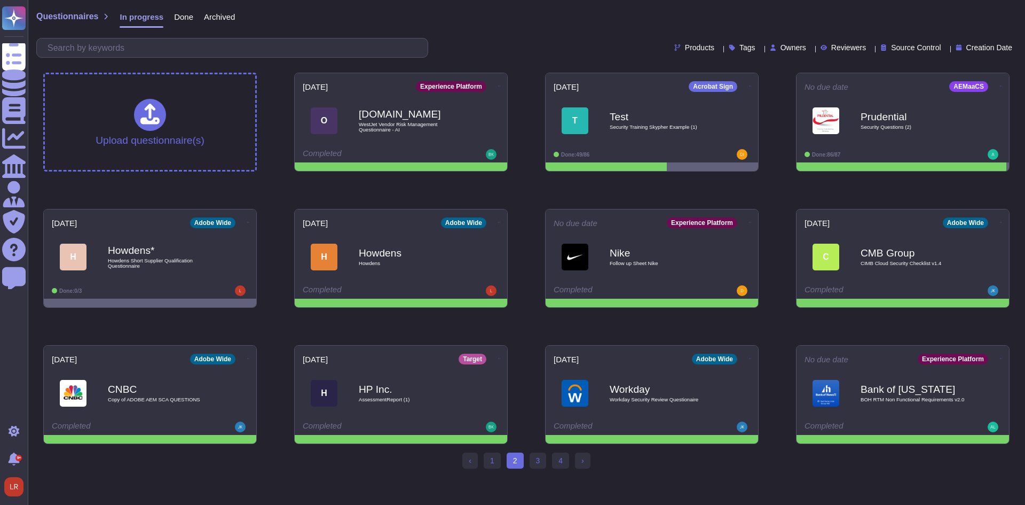
click at [555, 425] on html "Questionnaires Knowledge Base Documents Analytics CAIQ / SIG Admin Trust Center…" at bounding box center [512, 238] width 1025 height 477
click at [555, 425] on div "‹ Previous 1 2 (current) 3 4 › Next" at bounding box center [527, 464] width 998 height 25
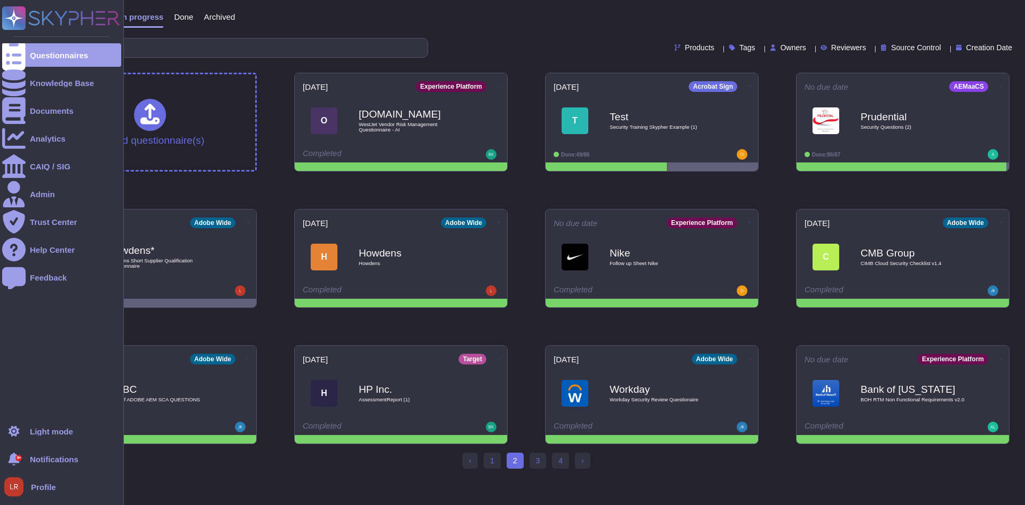
click at [18, 350] on ul "Questionnaires Knowledge Base Documents Analytics CAIQ / SIG Admin Trust Center…" at bounding box center [61, 228] width 119 height 370
click at [45, 190] on div "Admin" at bounding box center [42, 194] width 25 height 8
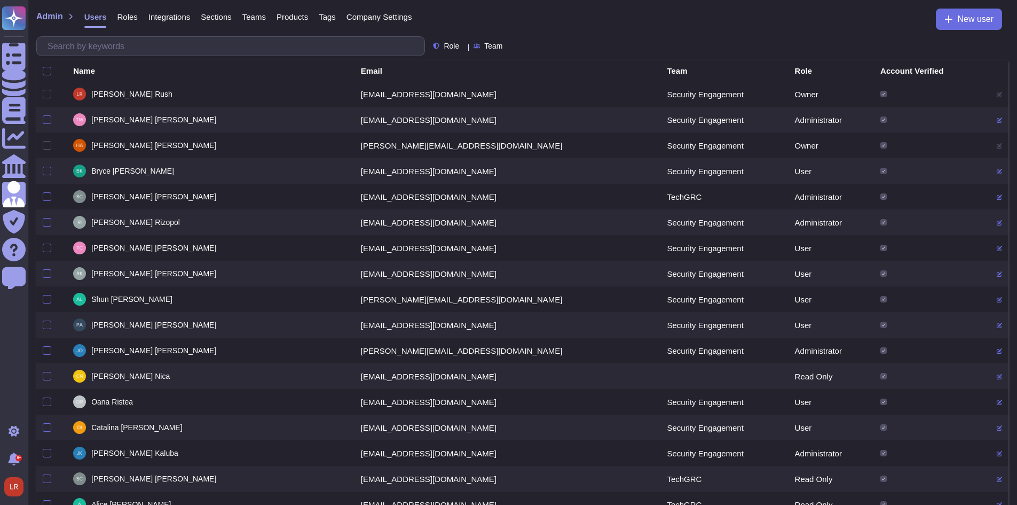
click at [127, 14] on span "Roles" at bounding box center [127, 17] width 20 height 8
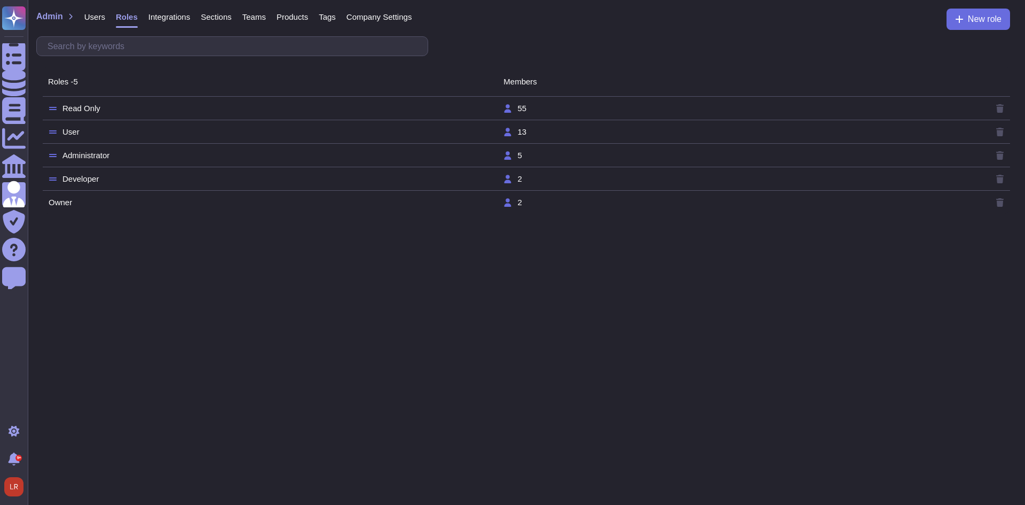
click at [113, 155] on td "Administrator" at bounding box center [275, 156] width 455 height 10
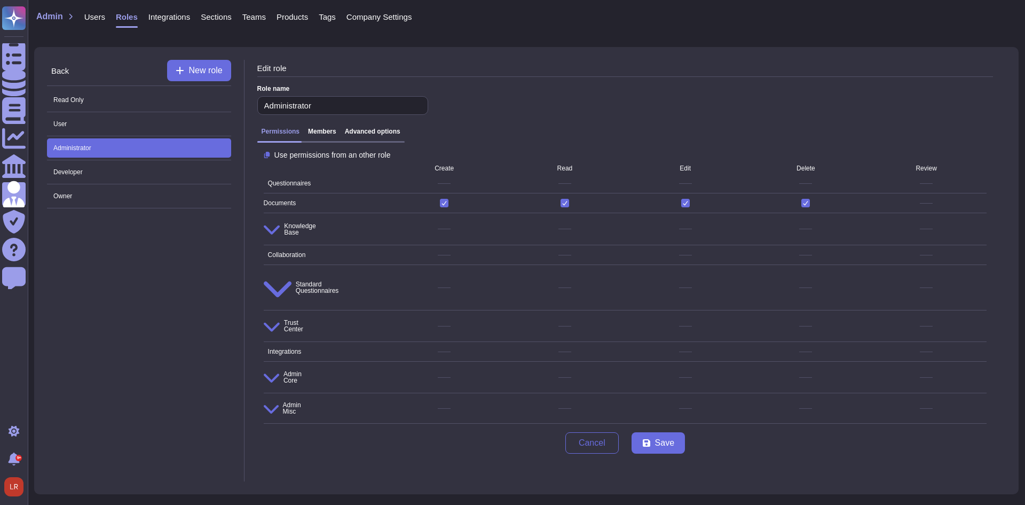
click at [285, 225] on span "Knowledge Base" at bounding box center [290, 229] width 52 height 19
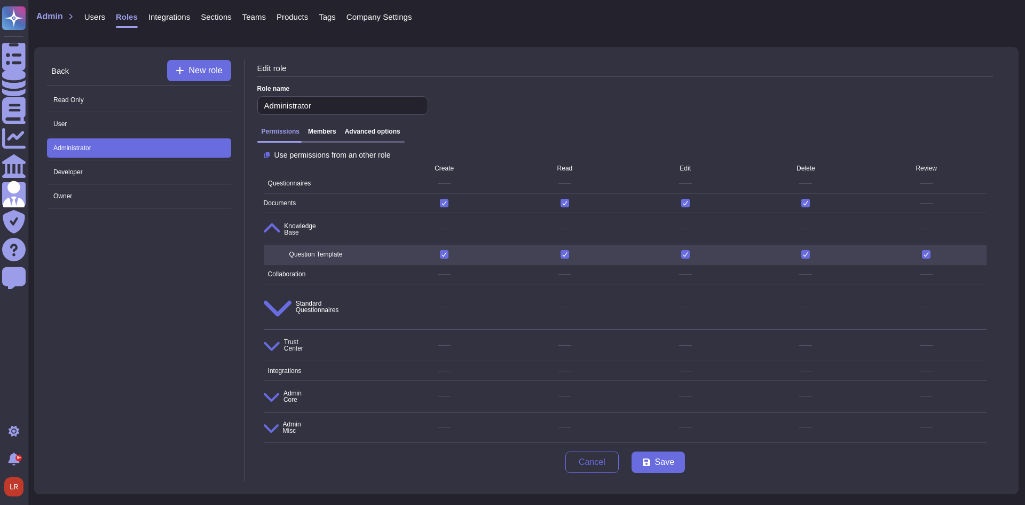
click at [296, 419] on span "Admin Misc" at bounding box center [282, 427] width 37 height 17
click at [301, 387] on span "Admin Core" at bounding box center [283, 396] width 38 height 18
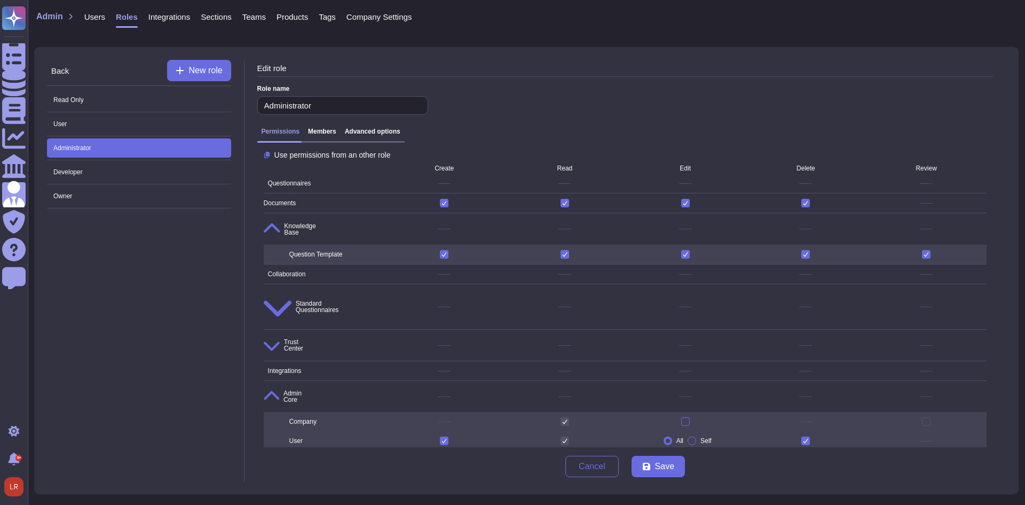
click at [318, 131] on h3 "Members" at bounding box center [322, 131] width 28 height 7
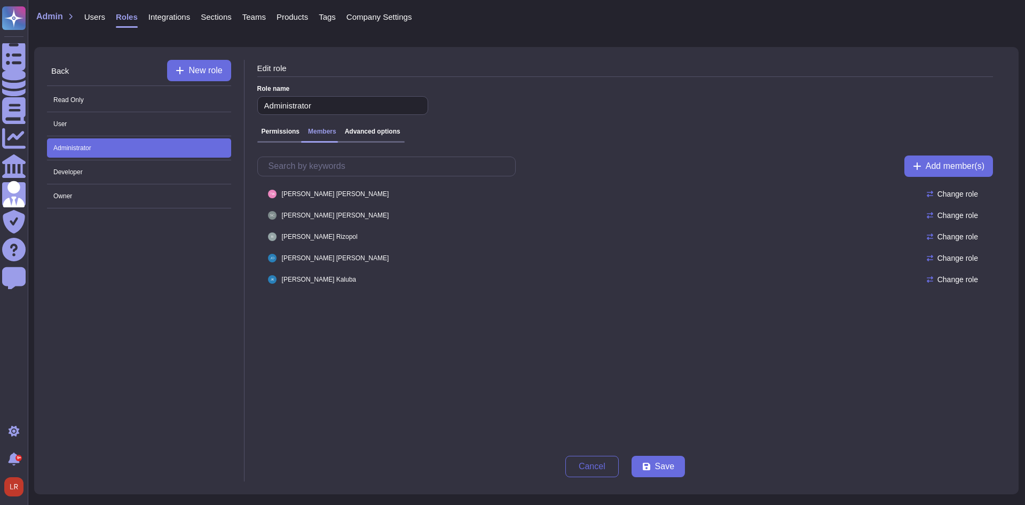
click at [362, 135] on h3 "Advanced options" at bounding box center [373, 131] width 56 height 7
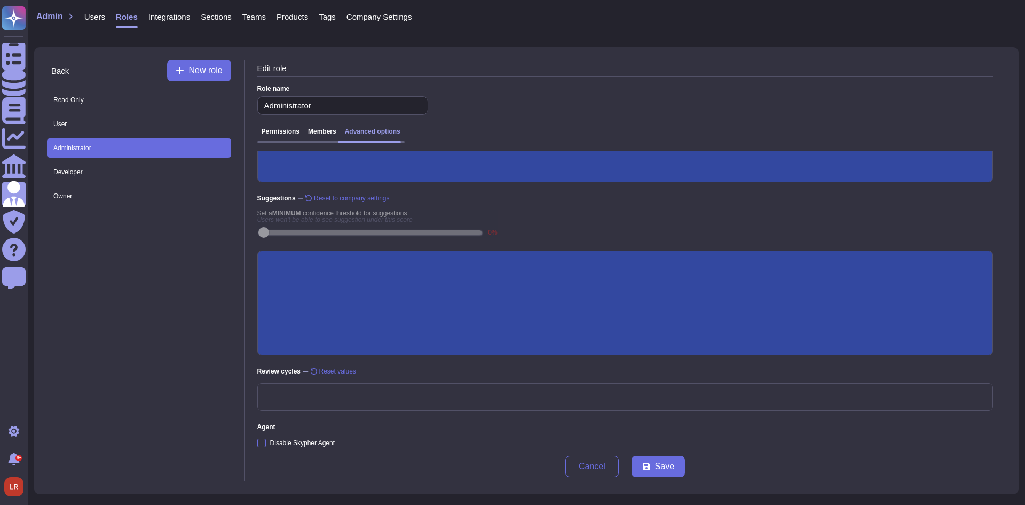
scroll to position [179, 0]
click at [75, 104] on span "Read Only" at bounding box center [139, 99] width 184 height 19
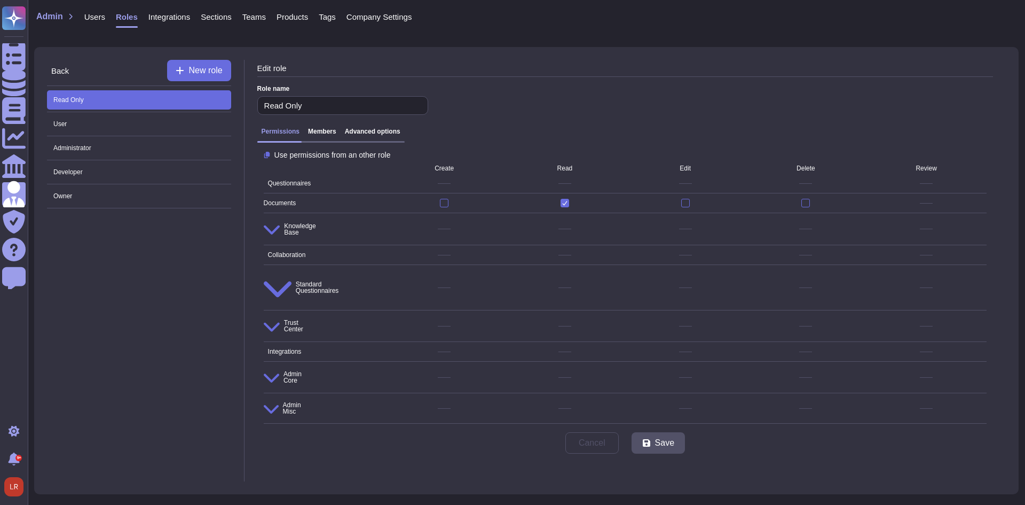
click at [388, 130] on h3 "Advanced options" at bounding box center [373, 131] width 56 height 7
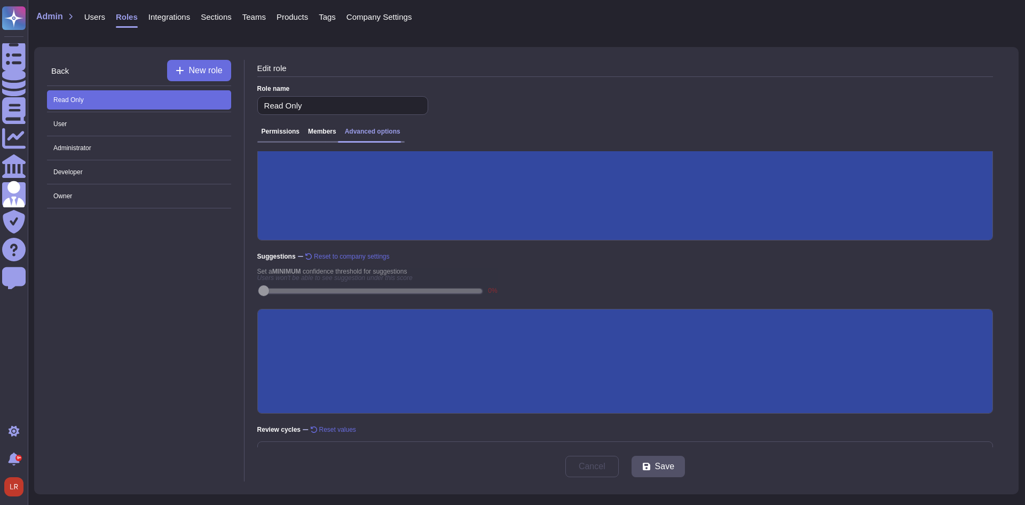
scroll to position [179, 0]
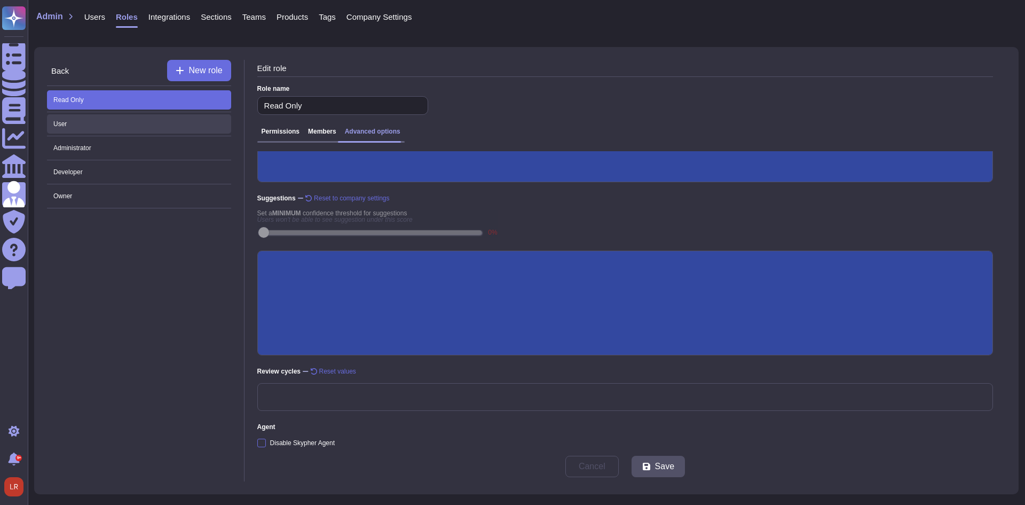
click at [118, 124] on span "User" at bounding box center [139, 123] width 184 height 19
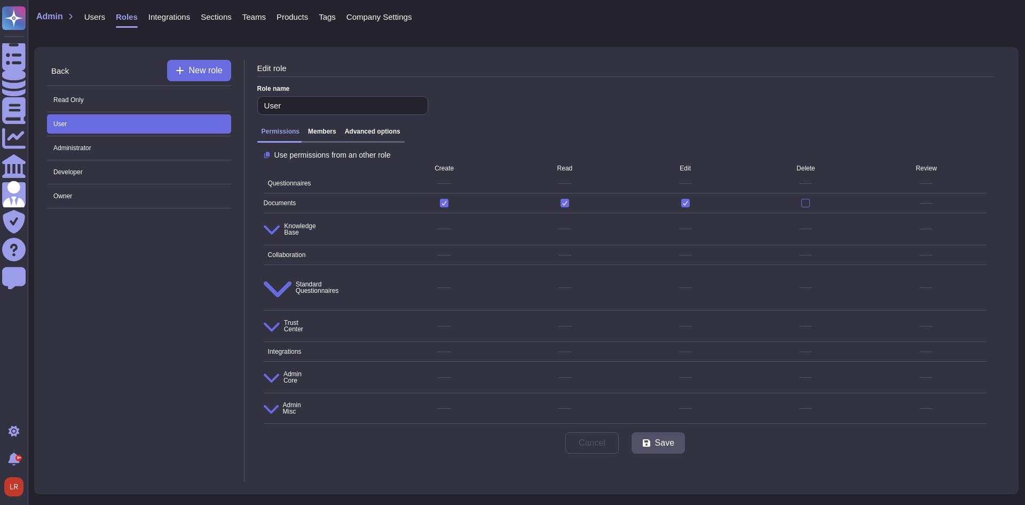
click at [381, 128] on div "Permissions Members Advanced options" at bounding box center [625, 135] width 736 height 24
click at [363, 135] on h3 "Advanced options" at bounding box center [373, 131] width 56 height 7
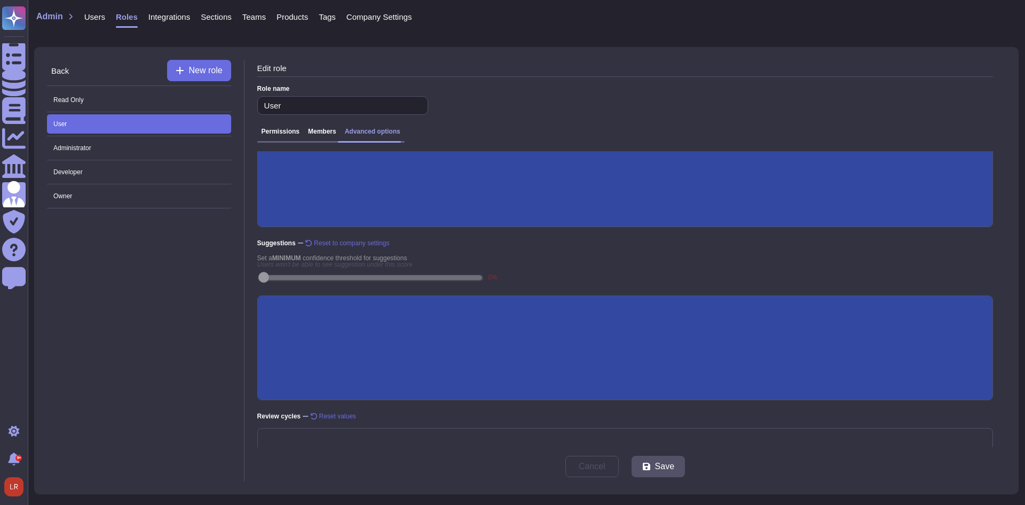
scroll to position [179, 0]
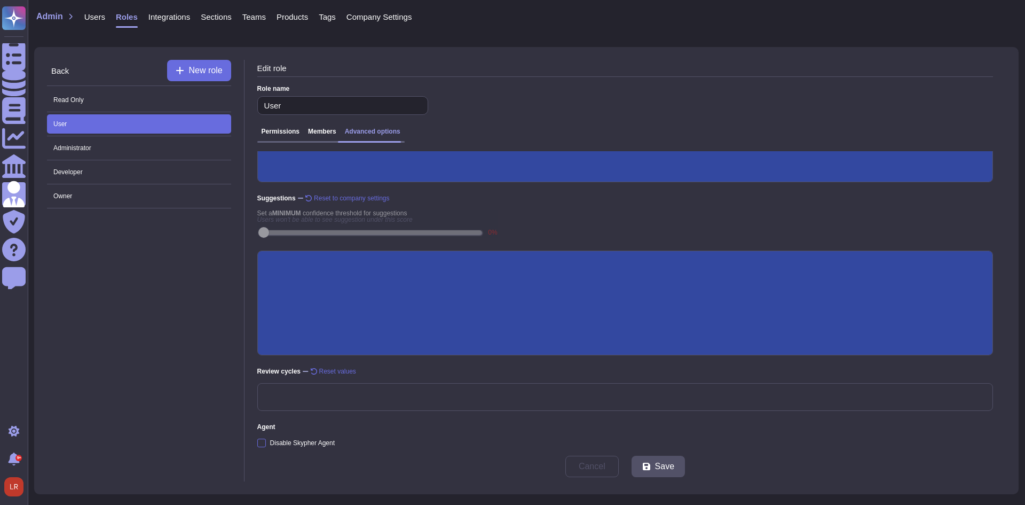
click at [321, 424] on span "Agent" at bounding box center [625, 427] width 736 height 6
click at [121, 101] on span "Read Only" at bounding box center [139, 99] width 184 height 19
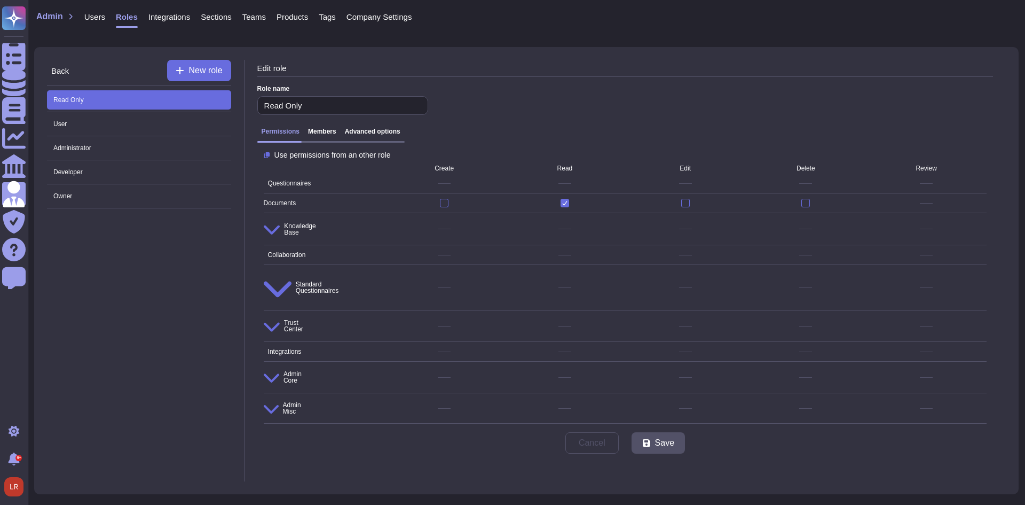
click at [372, 131] on h3 "Advanced options" at bounding box center [373, 131] width 56 height 7
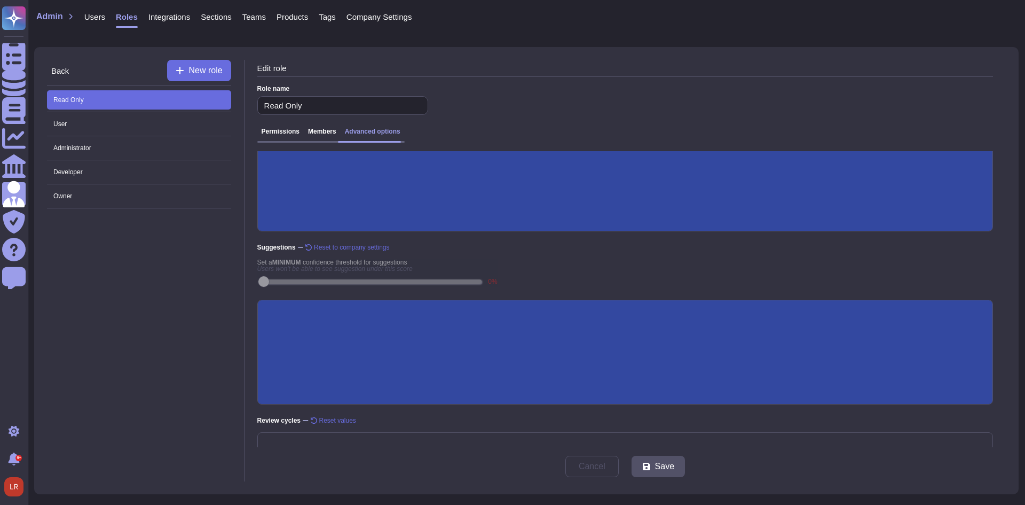
scroll to position [179, 0]
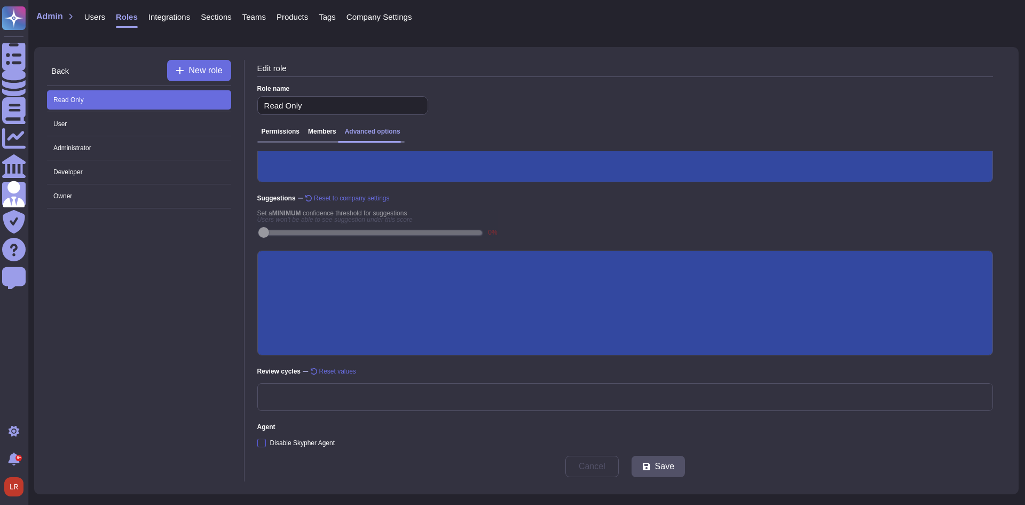
click at [264, 425] on div at bounding box center [261, 442] width 9 height 9
click at [0, 0] on input "Disable Skypher Agent" at bounding box center [0, 0] width 0 height 0
click at [160, 174] on span "Developer" at bounding box center [139, 171] width 184 height 19
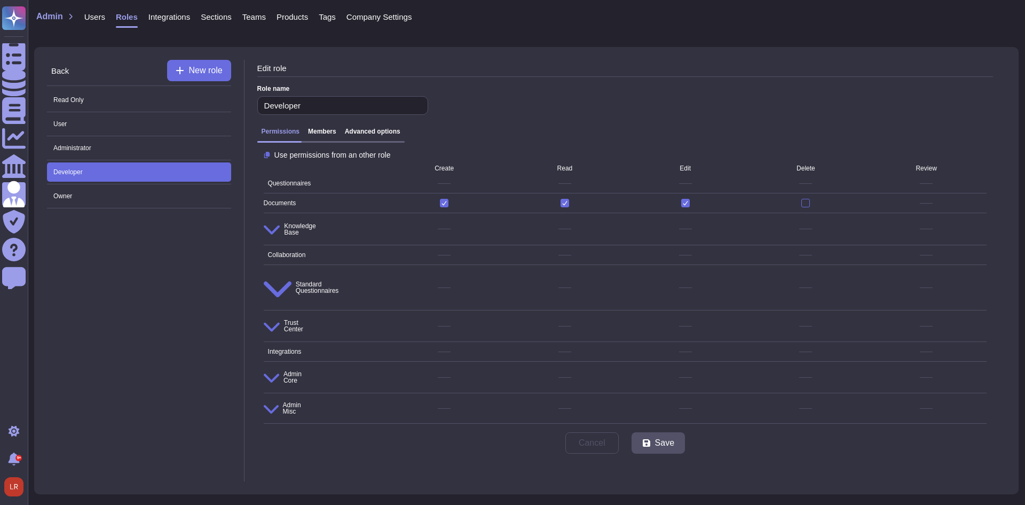
click at [375, 131] on h3 "Advanced options" at bounding box center [373, 131] width 56 height 7
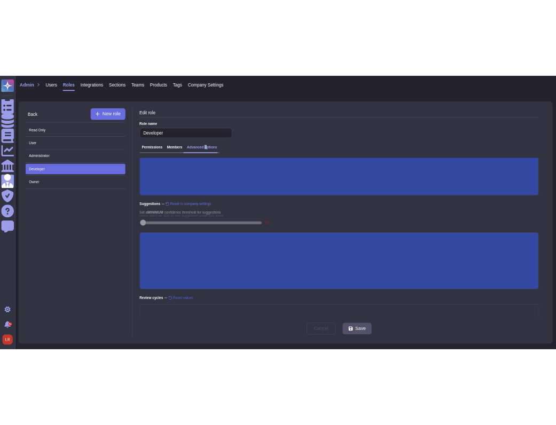
scroll to position [179, 0]
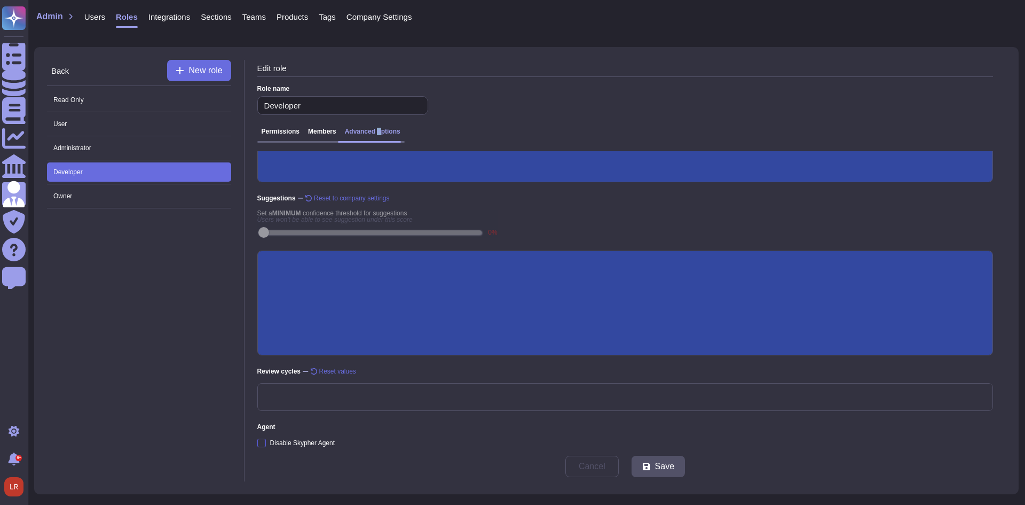
click at [264, 425] on div at bounding box center [261, 442] width 9 height 9
click at [0, 0] on input "Disable Skypher Agent" at bounding box center [0, 0] width 0 height 0
click at [167, 193] on span "Owner" at bounding box center [139, 195] width 184 height 19
type input "Owner"
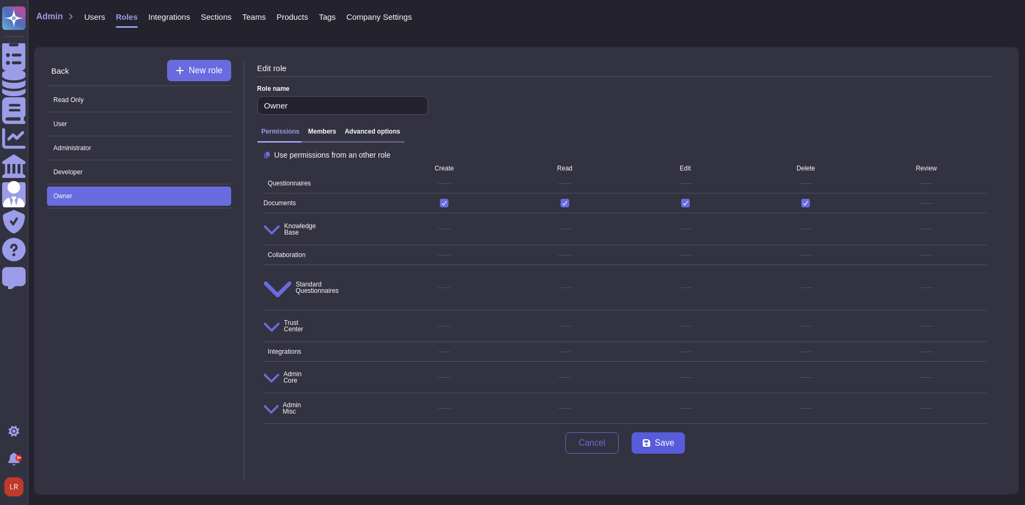
drag, startPoint x: 676, startPoint y: 373, endPoint x: 650, endPoint y: 363, distance: 27.9
click at [555, 425] on button "Save" at bounding box center [658, 442] width 53 height 21
click at [47, 71] on icon at bounding box center [47, 71] width 0 height 0
